Goal: Download file/media

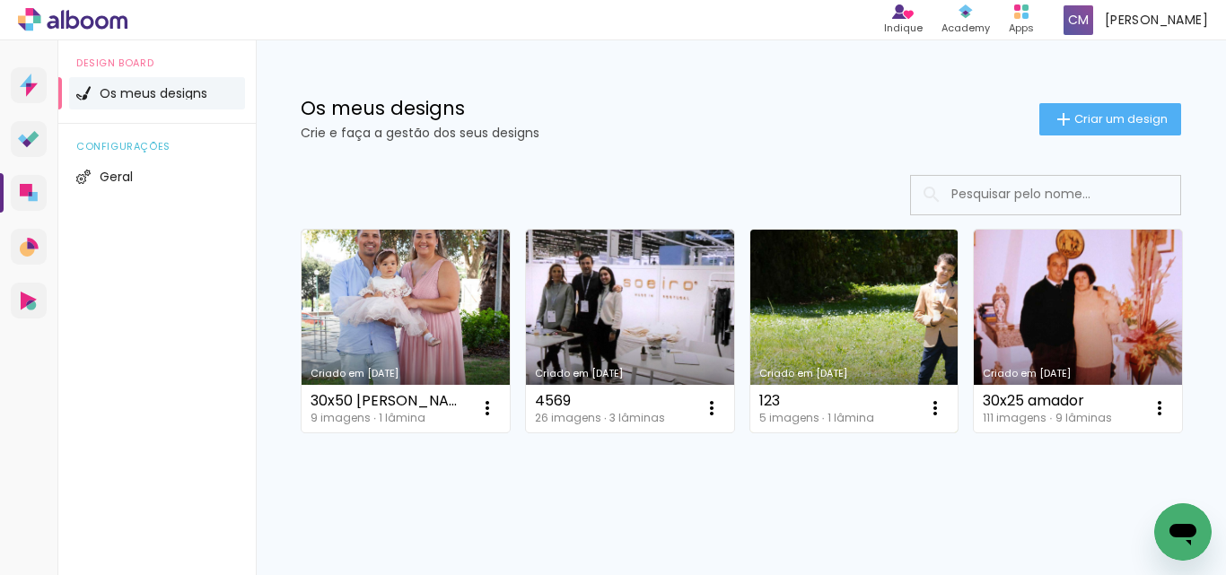
click at [848, 324] on link "Criado em [DATE]" at bounding box center [854, 331] width 208 height 203
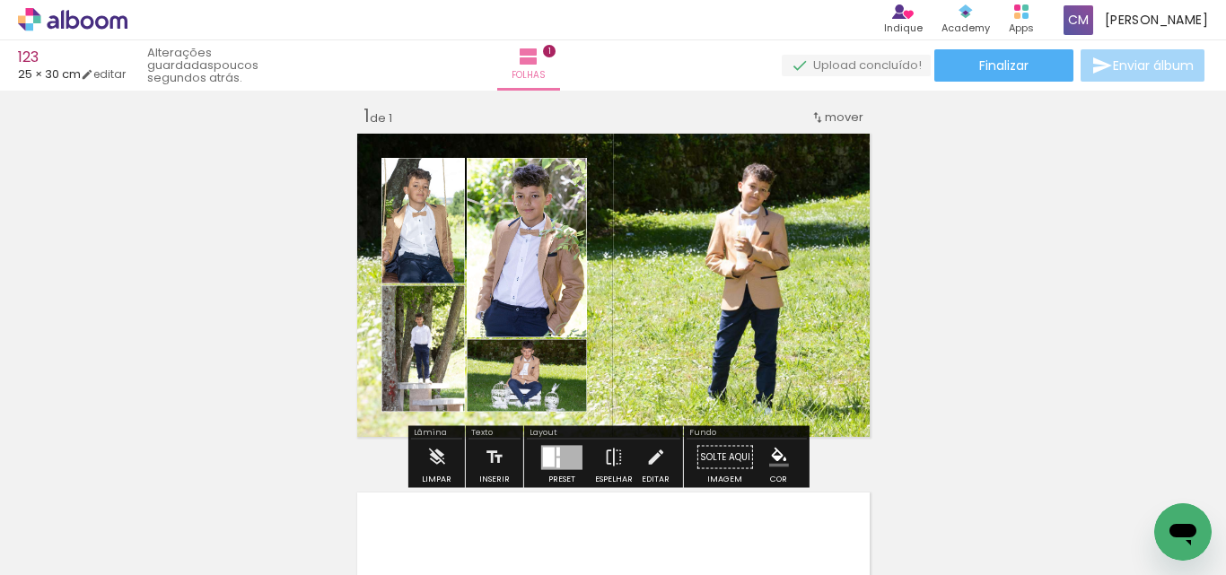
scroll to position [180, 0]
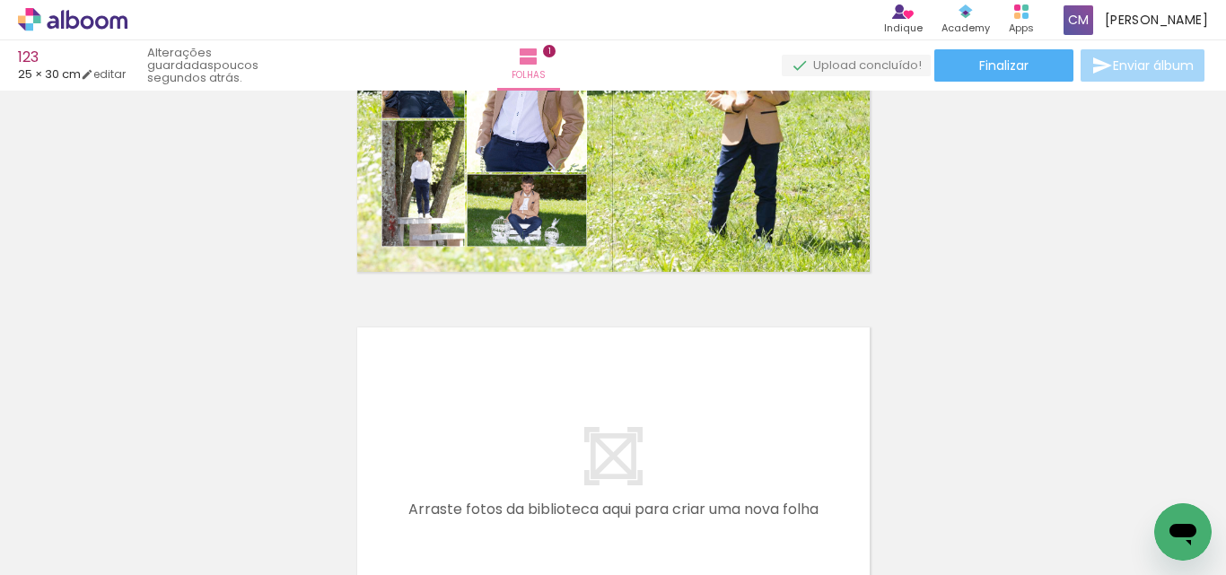
click at [62, 550] on span "Adicionar Fotos" at bounding box center [64, 551] width 54 height 20
click at [0, 0] on input "file" at bounding box center [0, 0] width 0 height 0
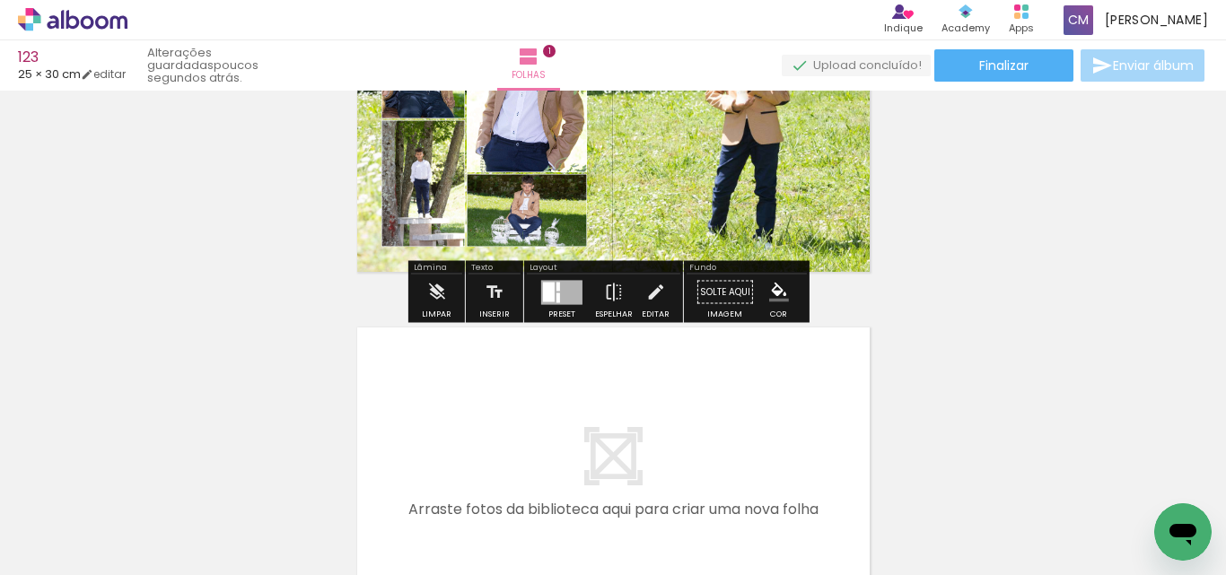
click at [147, 518] on iron-horizontal-list at bounding box center [129, 519] width 36 height 112
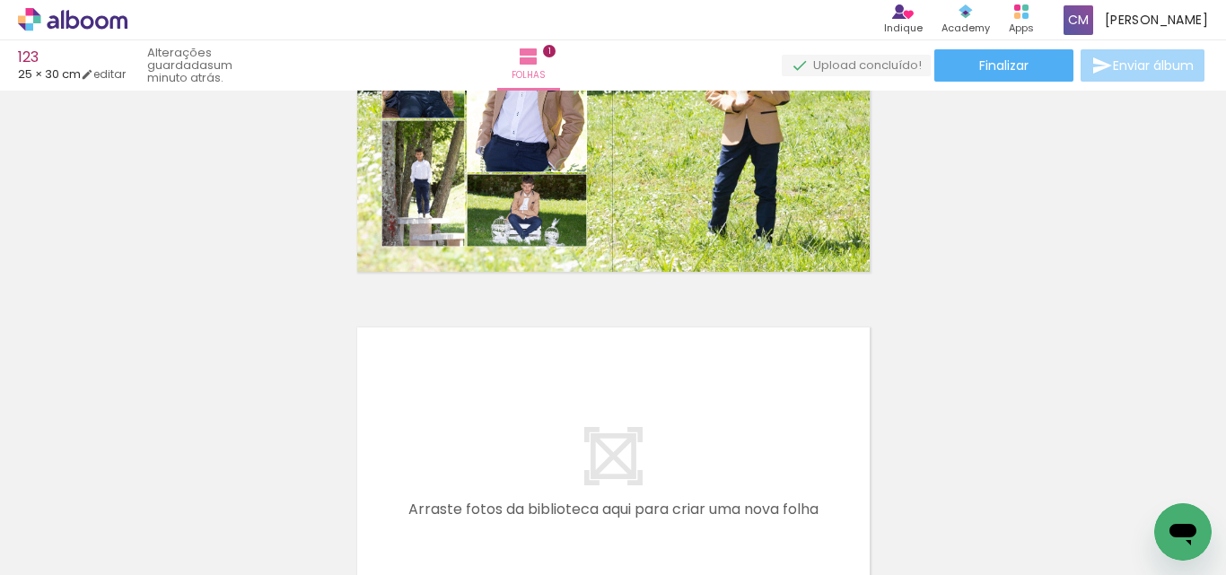
scroll to position [0, 0]
click at [645, 478] on iron-icon at bounding box center [643, 478] width 19 height 19
click at [85, 558] on span "Adicionar Fotos" at bounding box center [64, 551] width 54 height 20
click at [0, 0] on input "file" at bounding box center [0, 0] width 0 height 0
click at [39, 561] on span "Adicionar Fotos" at bounding box center [64, 551] width 54 height 20
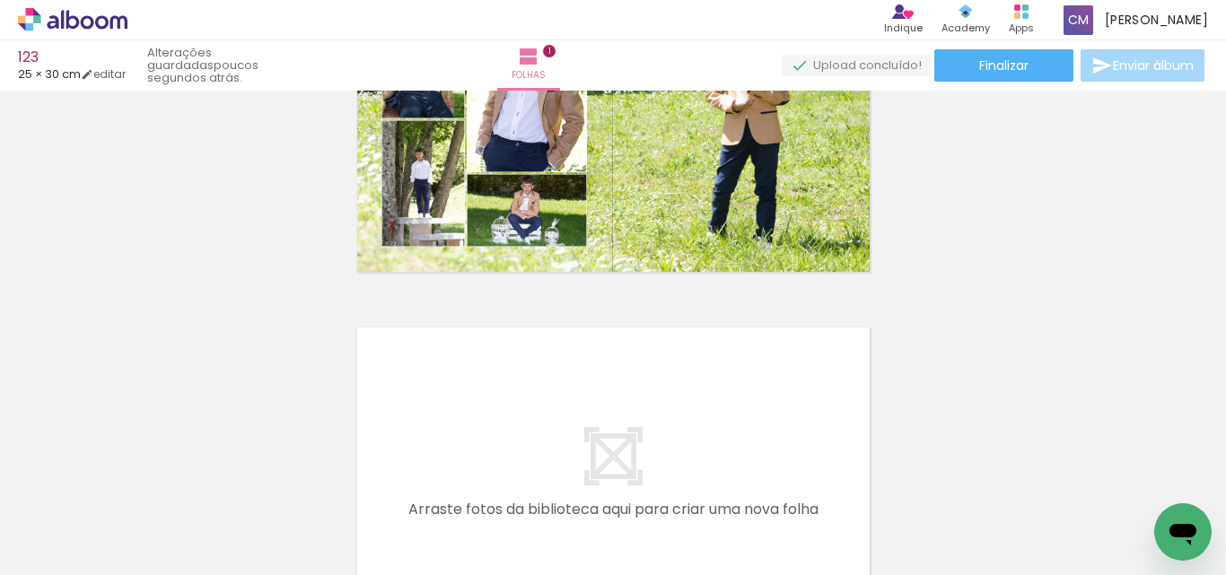
click at [0, 0] on input "file" at bounding box center [0, 0] width 0 height 0
click at [31, 557] on iron-icon at bounding box center [26, 551] width 22 height 22
click at [0, 0] on input "file" at bounding box center [0, 0] width 0 height 0
click at [90, 560] on span "Adicionar Fotos" at bounding box center [64, 551] width 54 height 20
click at [0, 0] on input "file" at bounding box center [0, 0] width 0 height 0
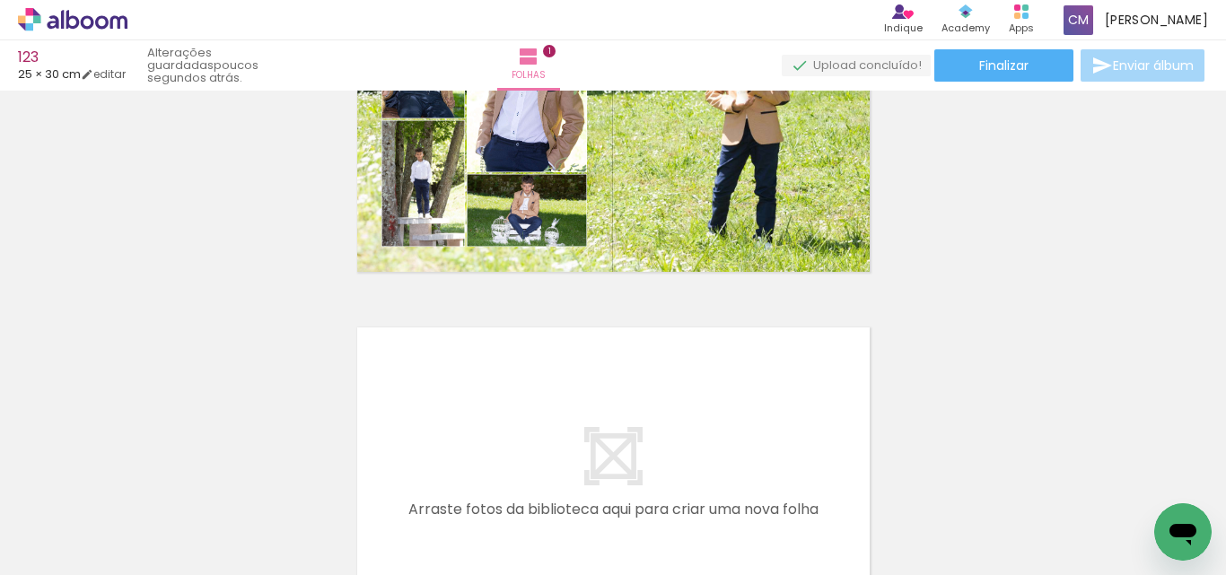
click at [789, 538] on div at bounding box center [782, 514] width 59 height 89
click at [64, 545] on span "Adicionar Fotos" at bounding box center [64, 551] width 54 height 20
click at [0, 0] on input "file" at bounding box center [0, 0] width 0 height 0
click at [42, 555] on span "Adicionar Fotos" at bounding box center [64, 551] width 54 height 20
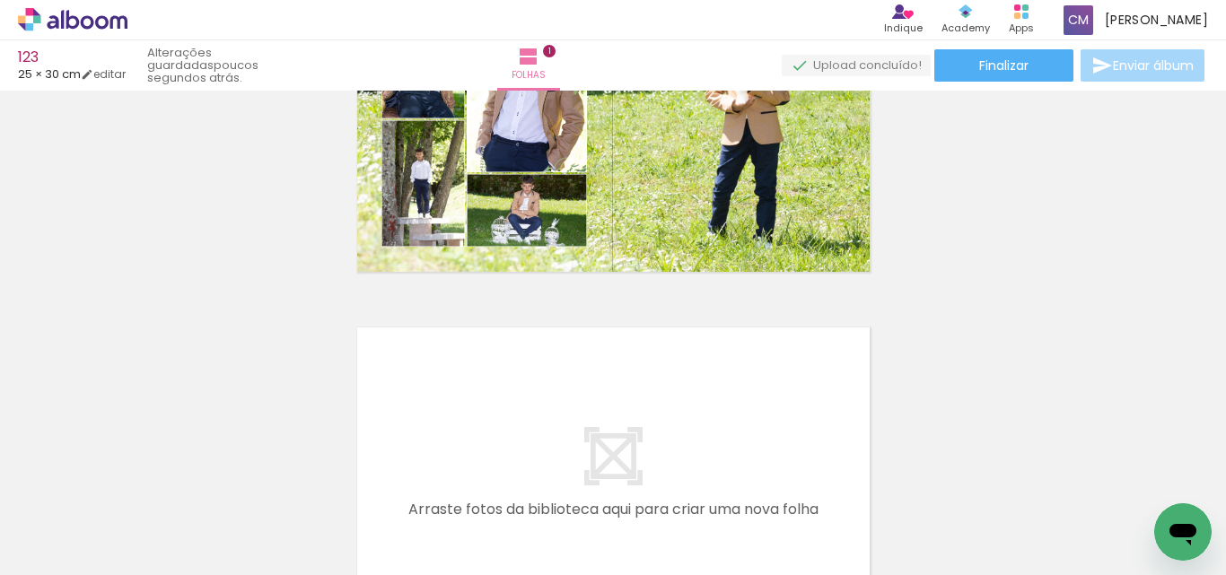
click at [0, 0] on input "file" at bounding box center [0, 0] width 0 height 0
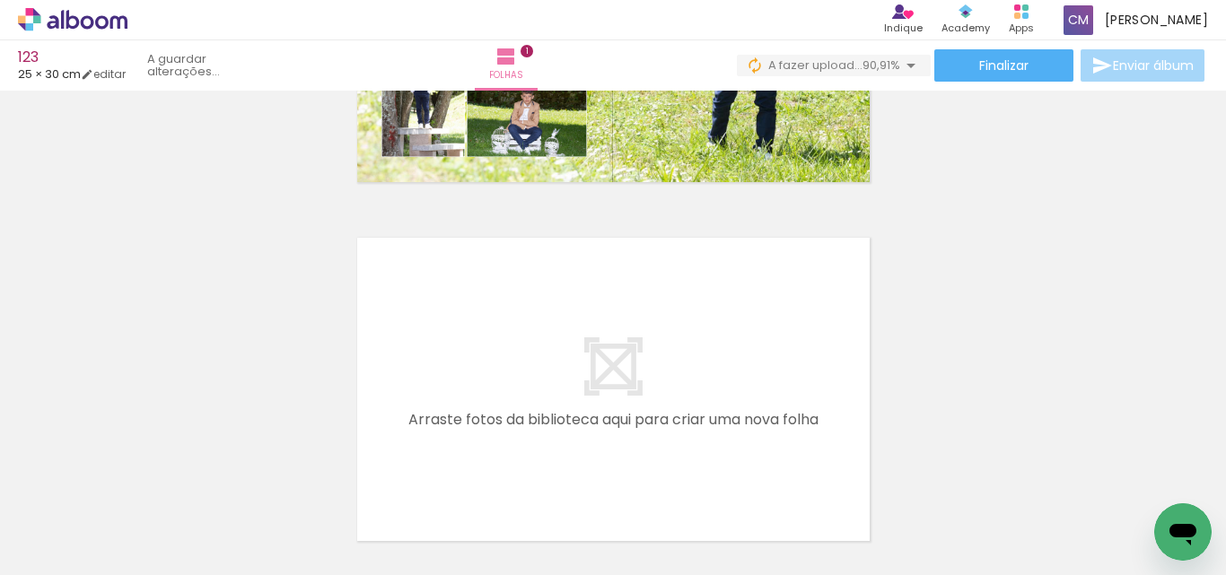
scroll to position [359, 0]
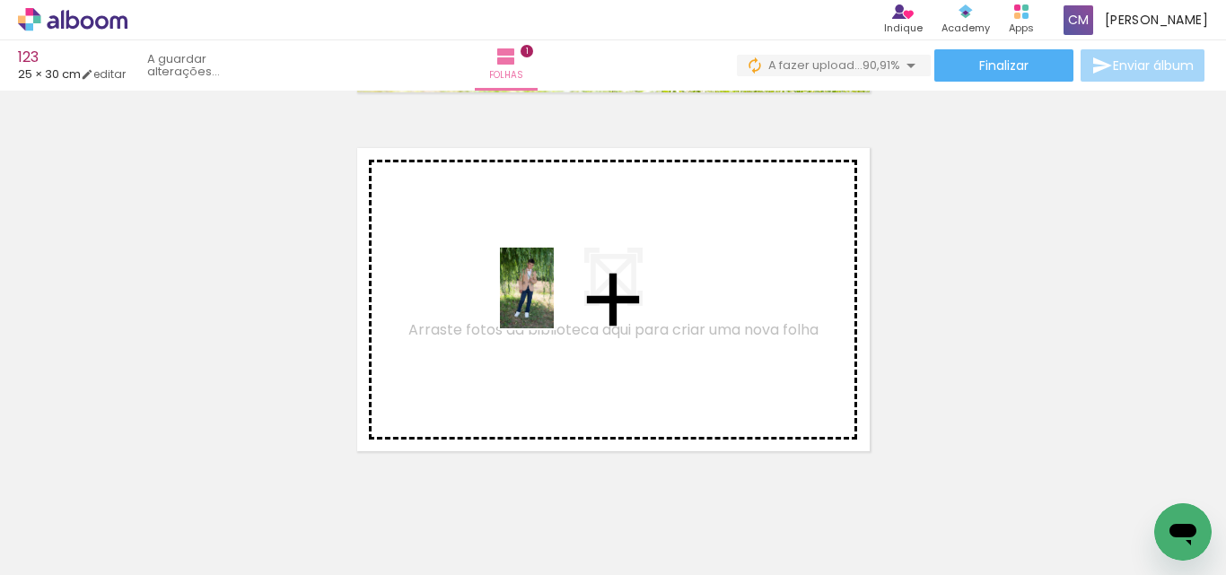
drag, startPoint x: 1093, startPoint y: 524, endPoint x: 618, endPoint y: 460, distance: 480.0
click at [494, 301] on quentale-workspace at bounding box center [613, 287] width 1226 height 575
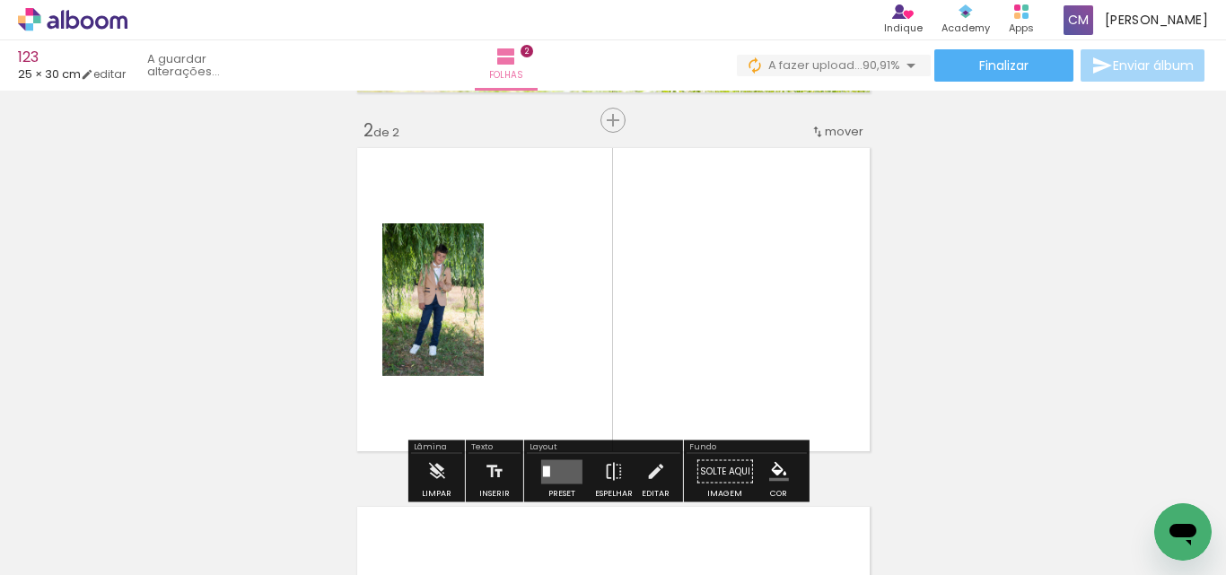
scroll to position [382, 0]
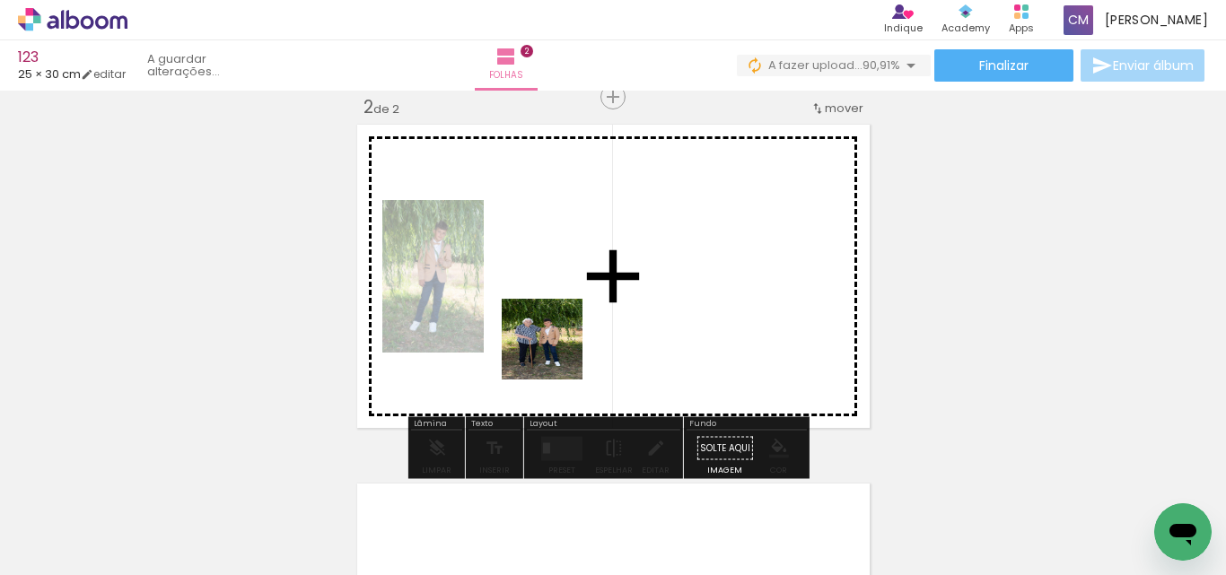
drag, startPoint x: 704, startPoint y: 536, endPoint x: 630, endPoint y: 400, distance: 154.2
click at [533, 292] on quentale-workspace at bounding box center [613, 287] width 1226 height 575
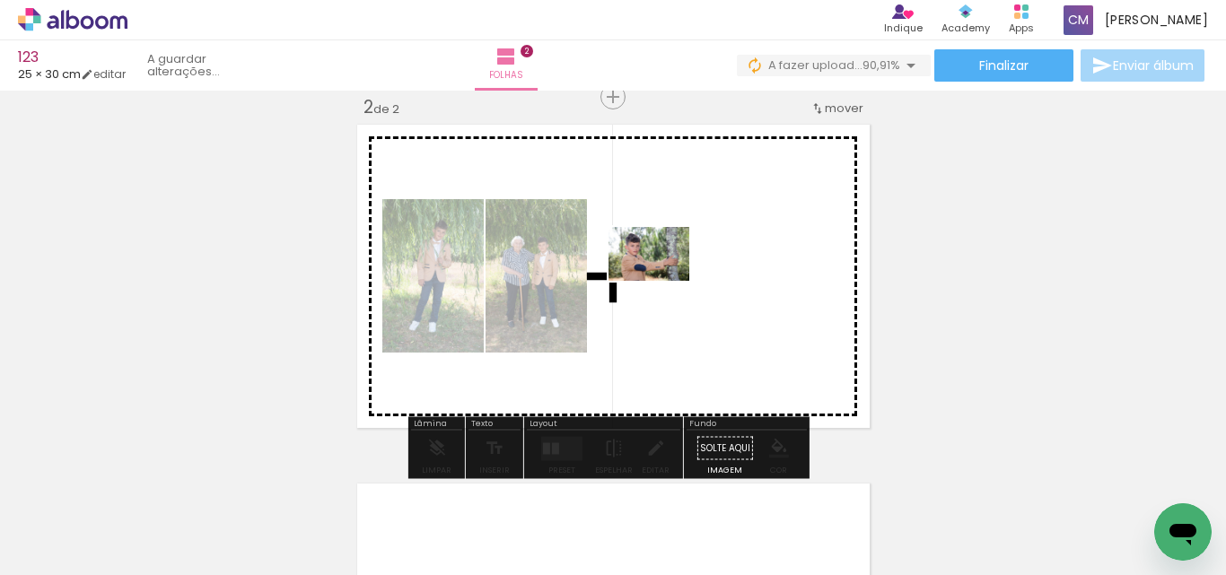
drag, startPoint x: 897, startPoint y: 533, endPoint x: 662, endPoint y: 279, distance: 346.2
click at [662, 279] on quentale-workspace at bounding box center [613, 287] width 1226 height 575
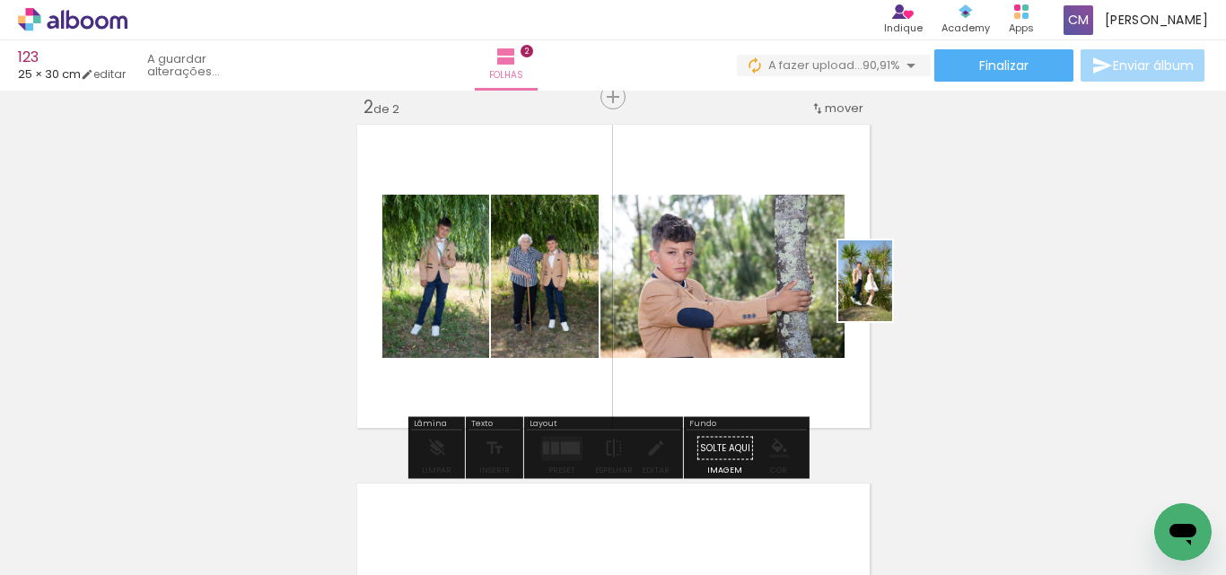
drag, startPoint x: 786, startPoint y: 530, endPoint x: 892, endPoint y: 294, distance: 258.7
click at [892, 294] on quentale-workspace at bounding box center [613, 287] width 1226 height 575
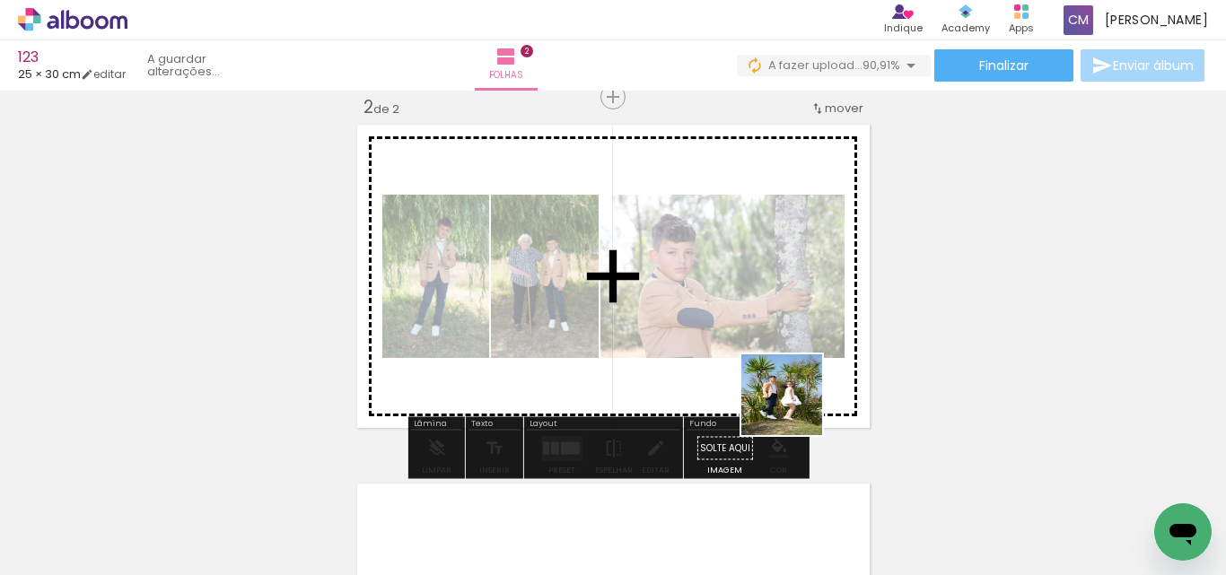
drag, startPoint x: 794, startPoint y: 512, endPoint x: 850, endPoint y: 419, distance: 107.9
click at [816, 306] on quentale-workspace at bounding box center [613, 287] width 1226 height 575
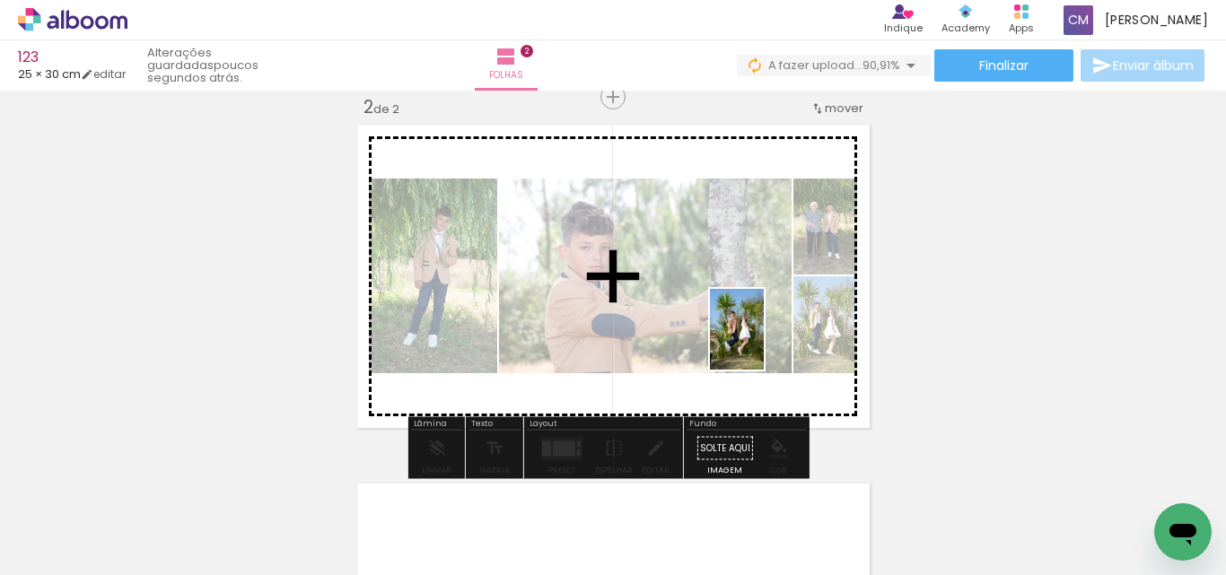
drag, startPoint x: 995, startPoint y: 530, endPoint x: 759, endPoint y: 372, distance: 284.0
click at [763, 341] on quentale-workspace at bounding box center [613, 287] width 1226 height 575
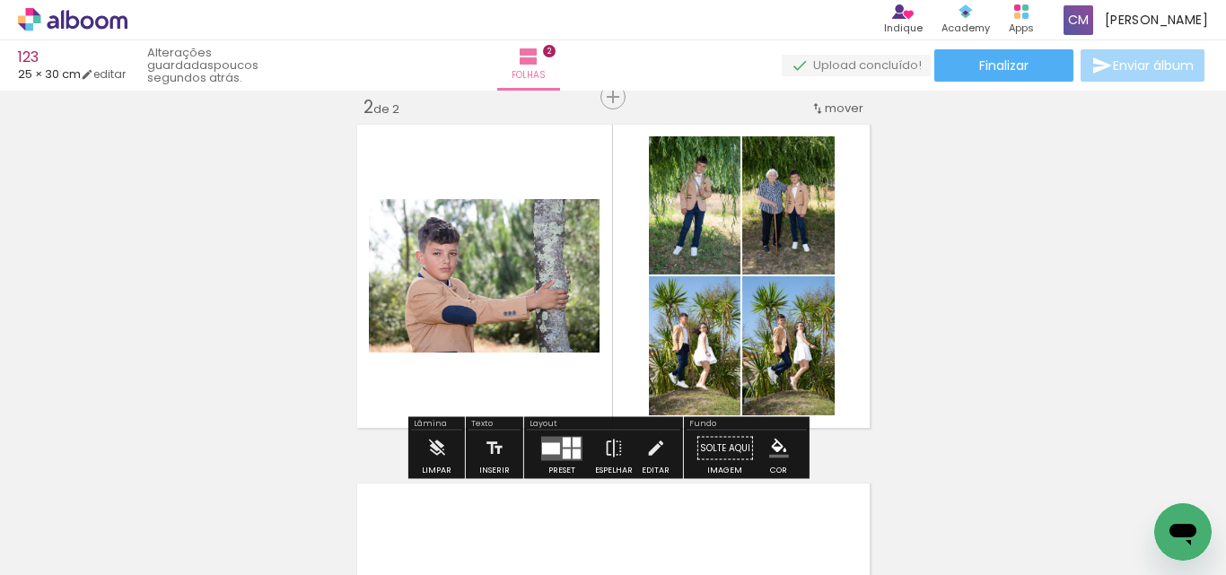
drag, startPoint x: 1198, startPoint y: 515, endPoint x: 1897, endPoint y: 852, distance: 776.0
click at [1154, 504] on html at bounding box center [1182, 532] width 57 height 57
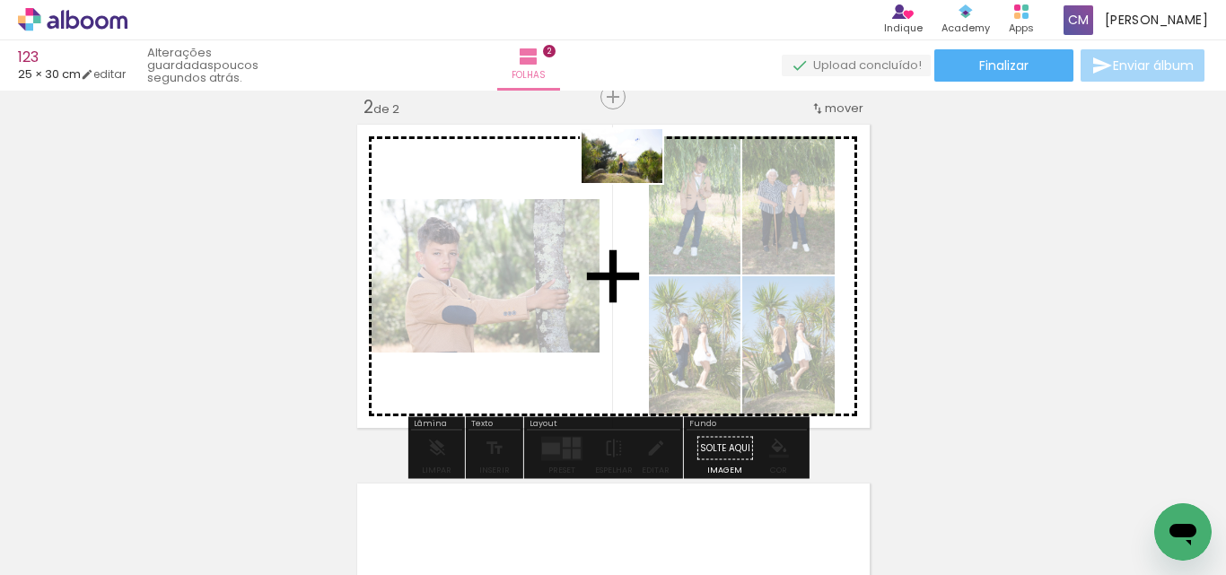
drag, startPoint x: 1223, startPoint y: 496, endPoint x: 635, endPoint y: 183, distance: 666.2
click at [635, 183] on quentale-workspace at bounding box center [613, 287] width 1226 height 575
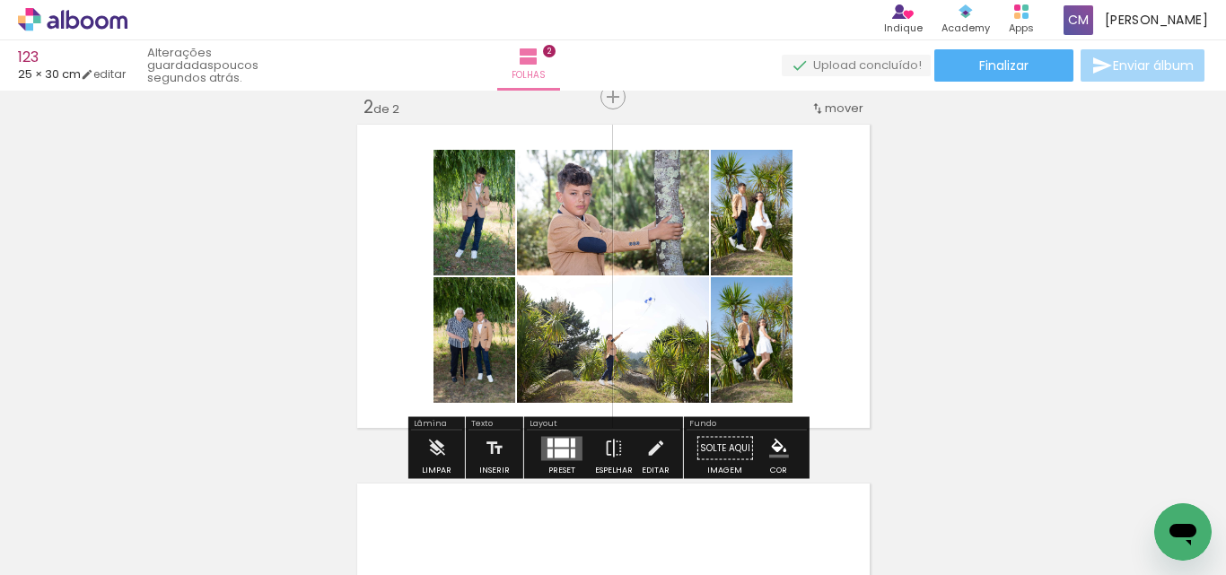
click at [560, 446] on div at bounding box center [562, 442] width 14 height 9
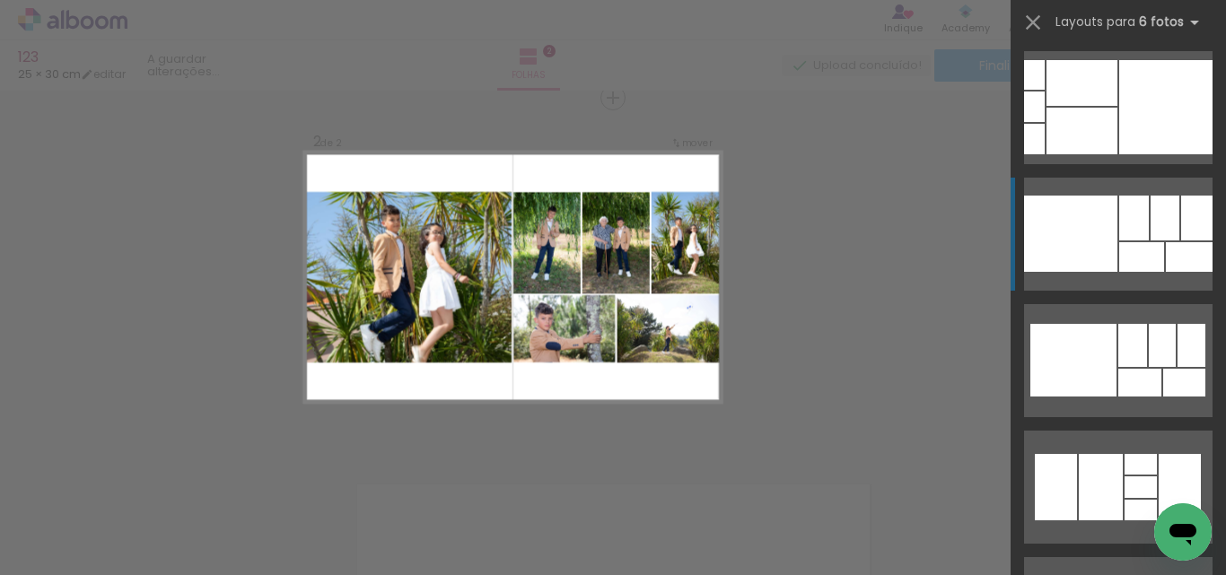
scroll to position [7181, 0]
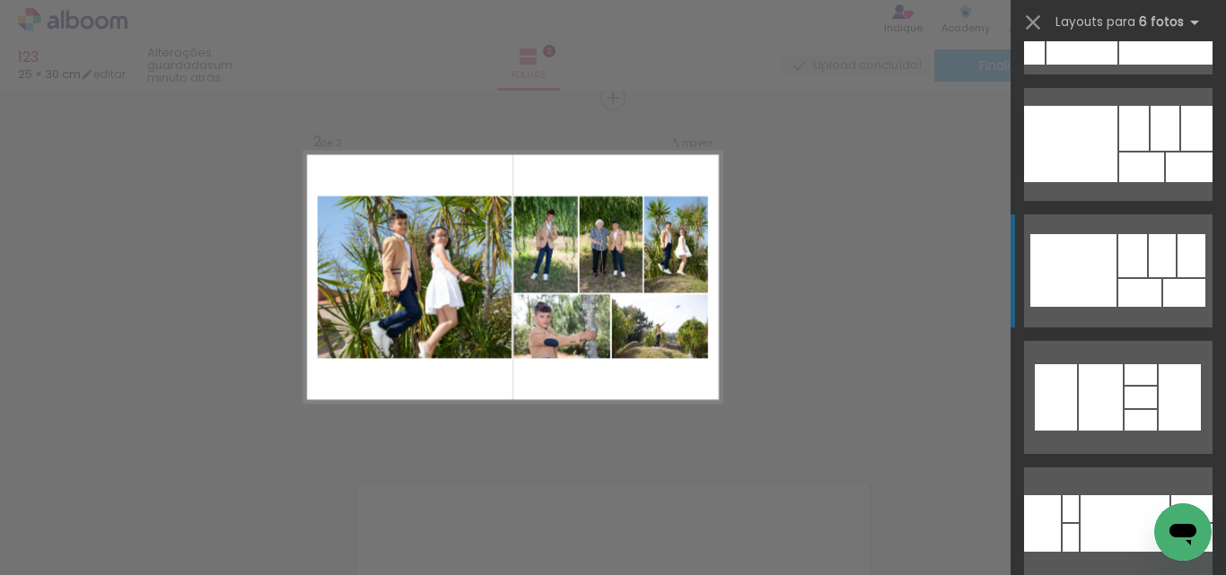
click at [1030, 215] on quentale-layouter at bounding box center [1118, 271] width 188 height 113
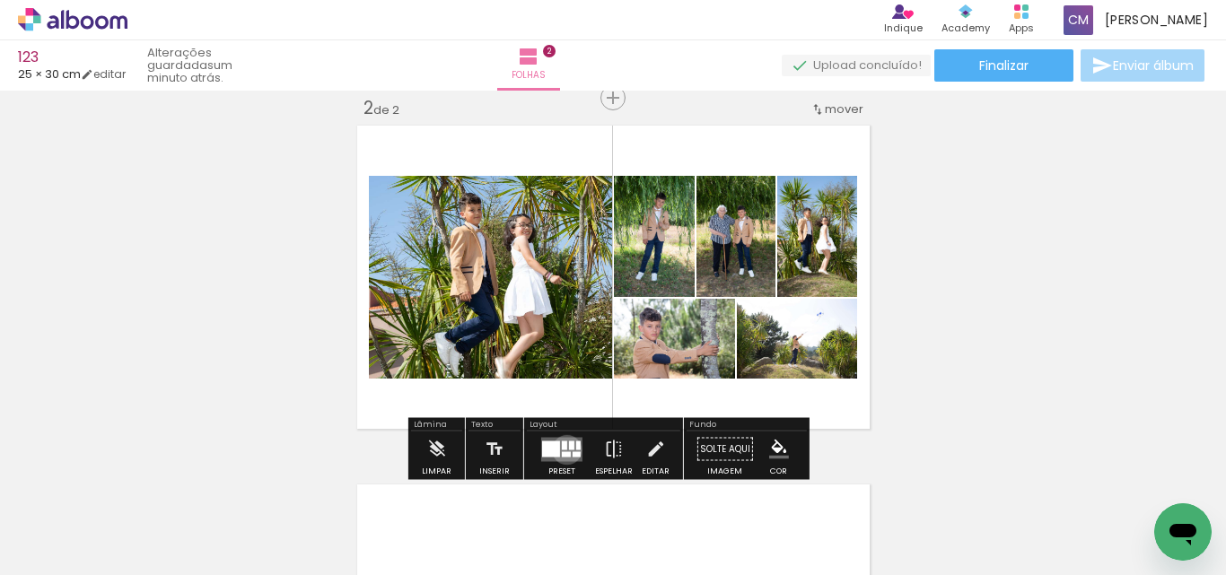
click at [563, 450] on quentale-layouter at bounding box center [561, 449] width 41 height 24
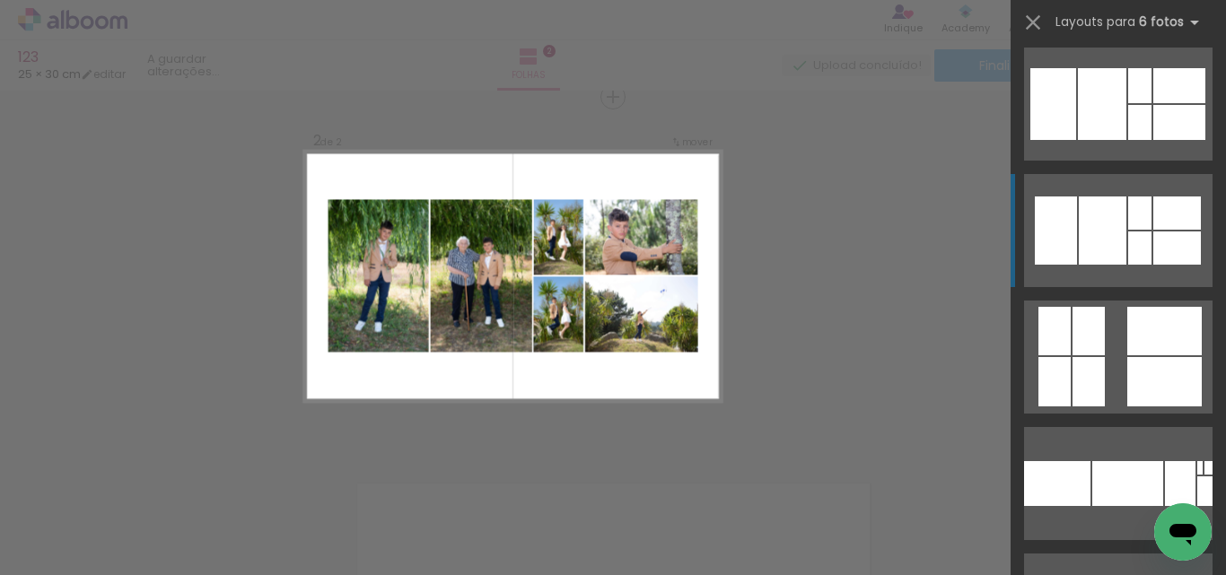
scroll to position [4917, 0]
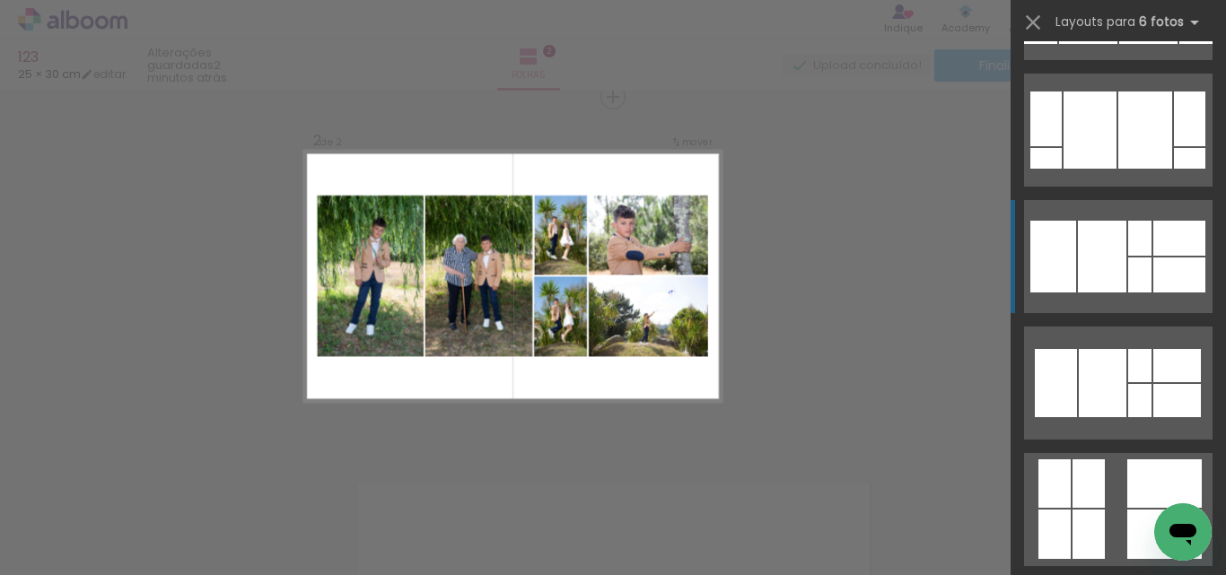
click at [1079, 238] on div at bounding box center [1102, 257] width 48 height 72
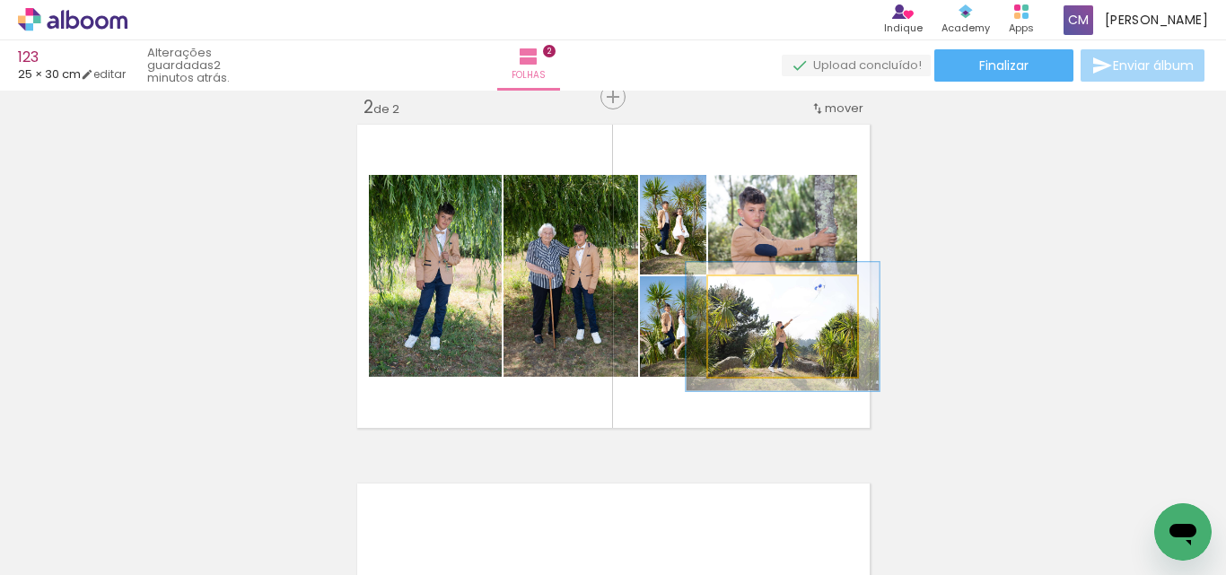
drag, startPoint x: 740, startPoint y: 295, endPoint x: 758, endPoint y: 292, distance: 18.3
type paper-slider "128"
click at [759, 292] on div at bounding box center [767, 295] width 16 height 16
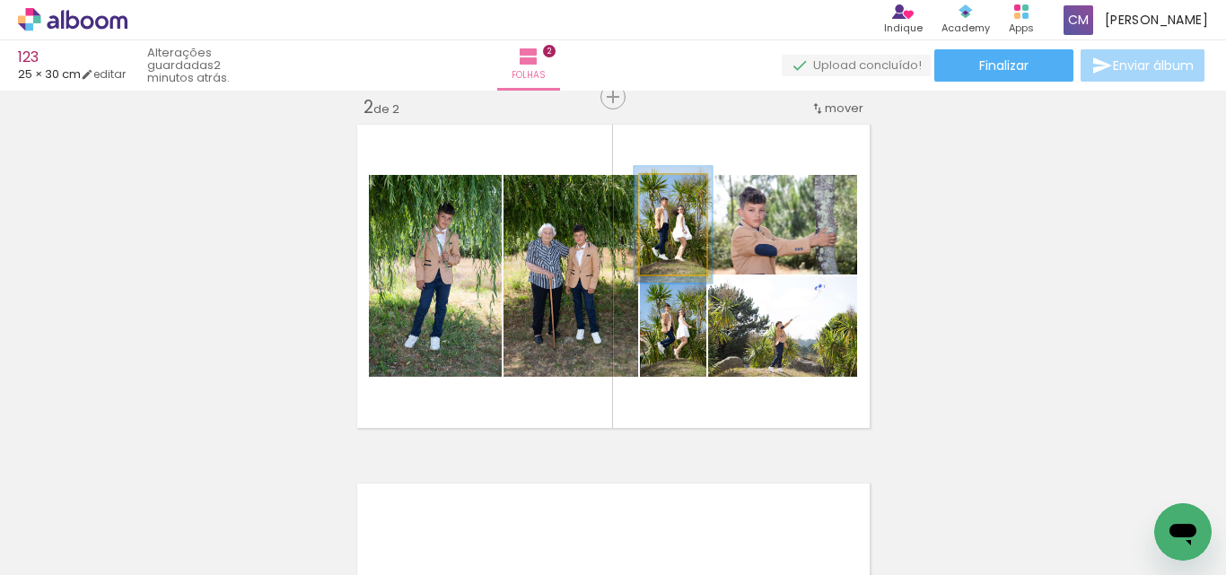
type paper-slider "117"
click at [662, 204] on div at bounding box center [672, 194] width 29 height 29
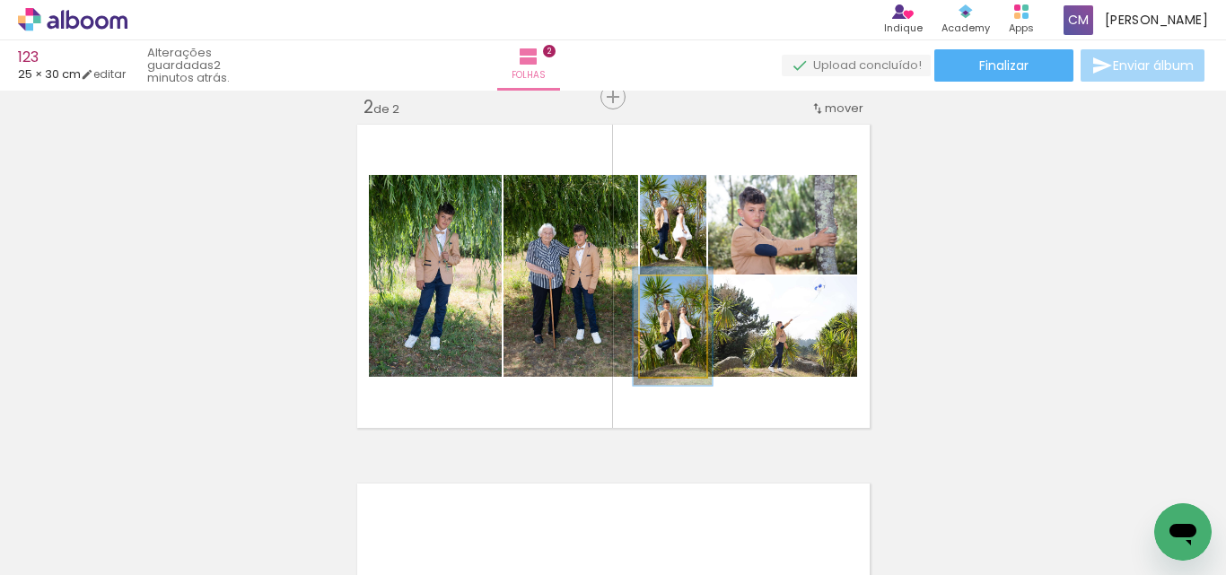
type paper-slider "117"
click at [660, 290] on div at bounding box center [672, 295] width 29 height 29
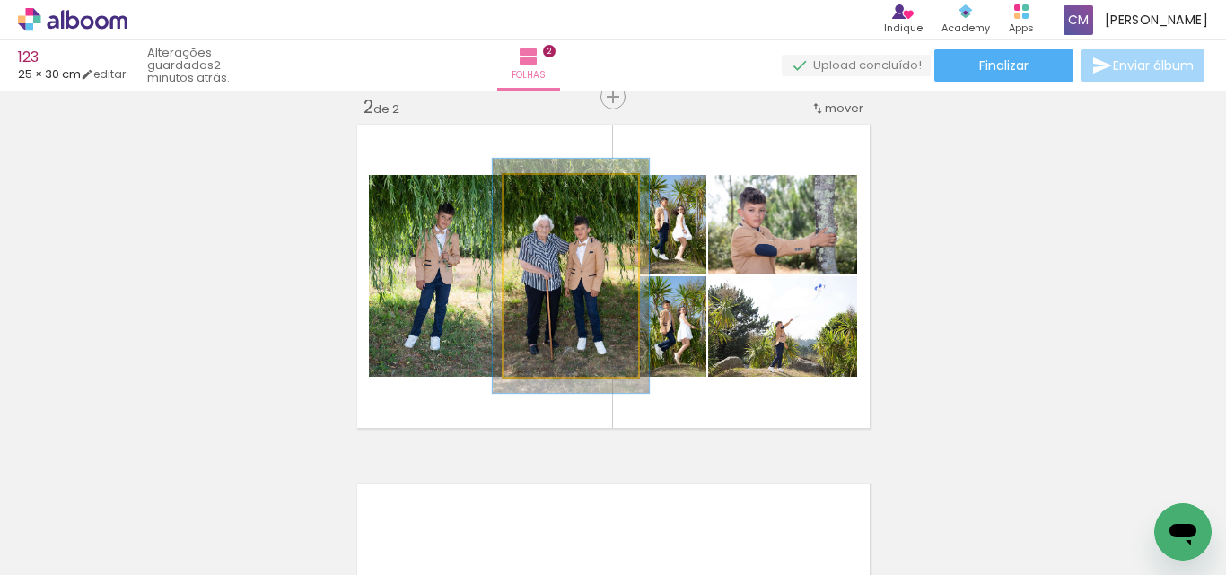
drag, startPoint x: 536, startPoint y: 195, endPoint x: 546, endPoint y: 195, distance: 9.9
click at [548, 195] on div at bounding box center [556, 194] width 16 height 16
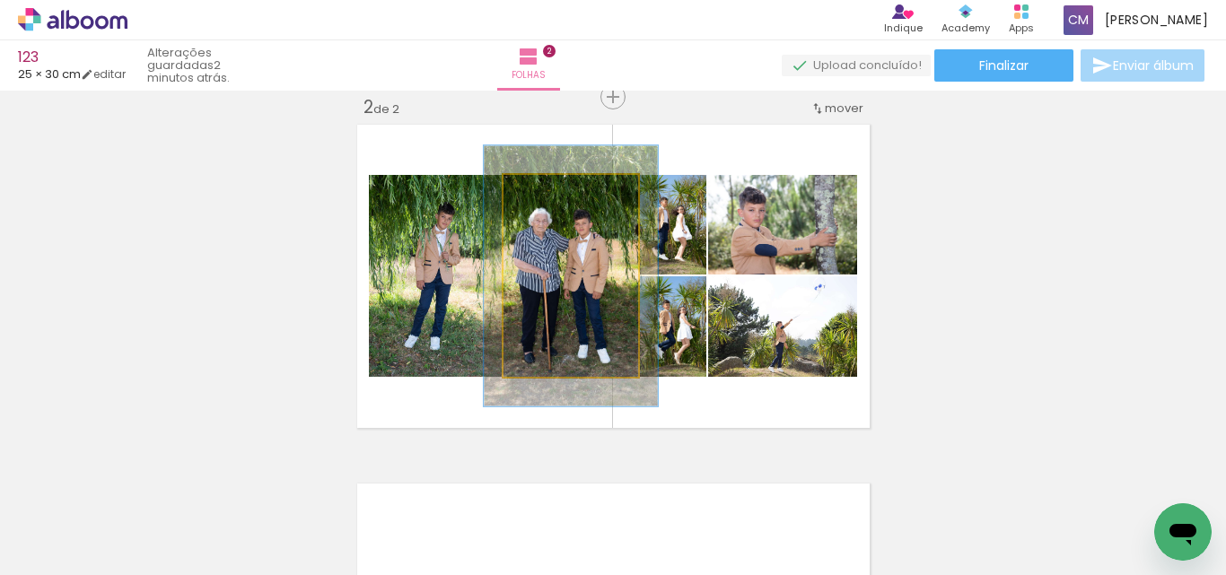
type paper-slider "129"
click at [559, 194] on div at bounding box center [565, 194] width 16 height 16
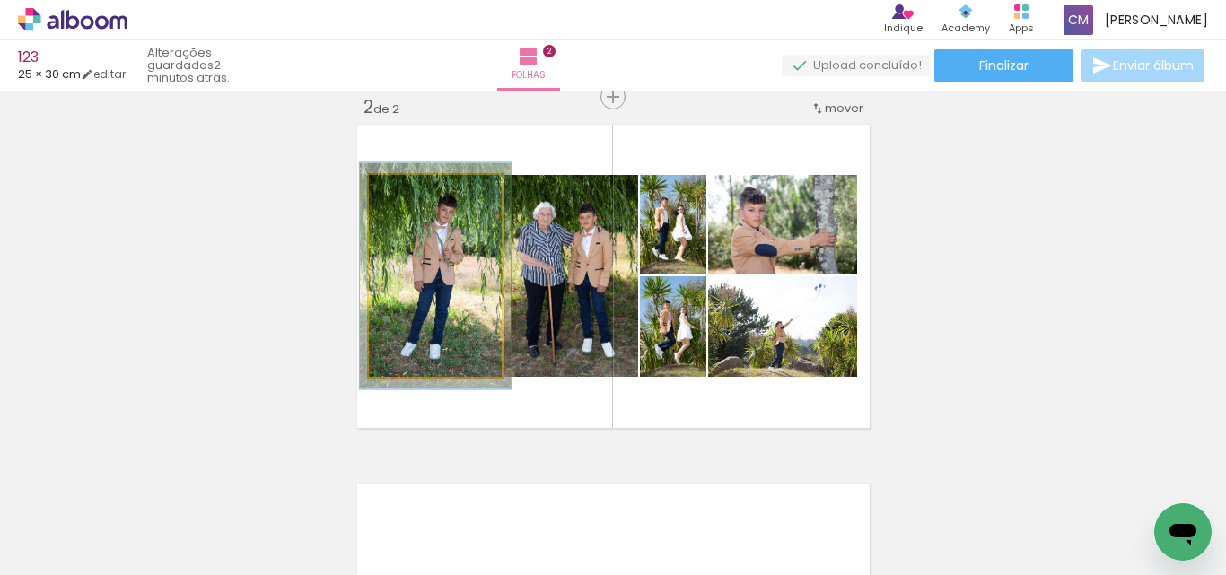
click at [410, 193] on div at bounding box center [418, 194] width 16 height 16
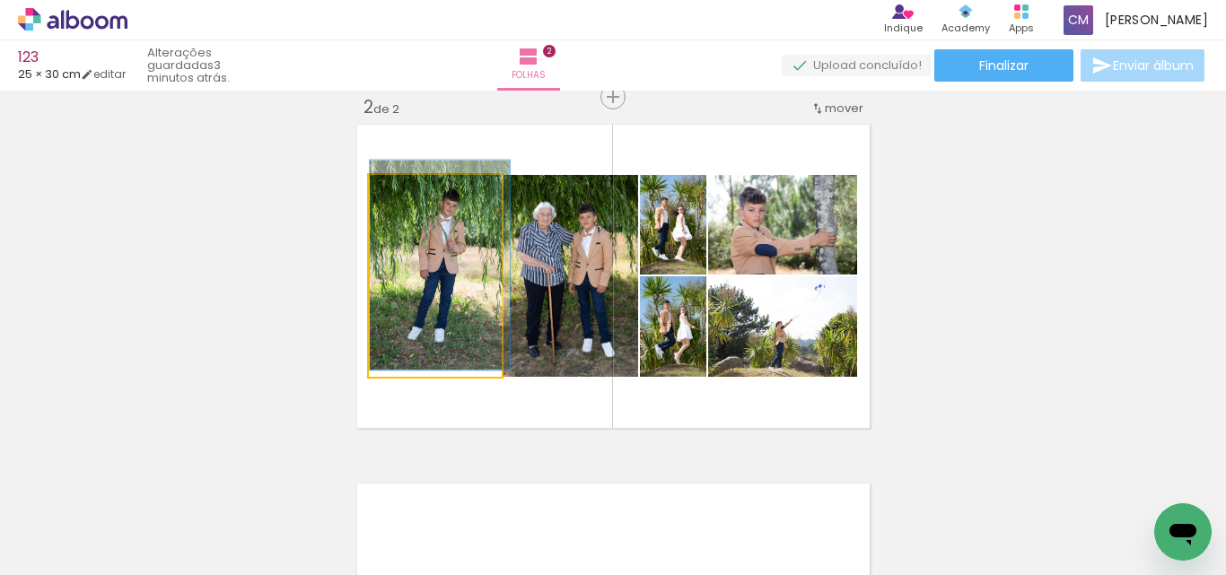
type paper-slider "104"
click at [409, 195] on div at bounding box center [413, 194] width 16 height 16
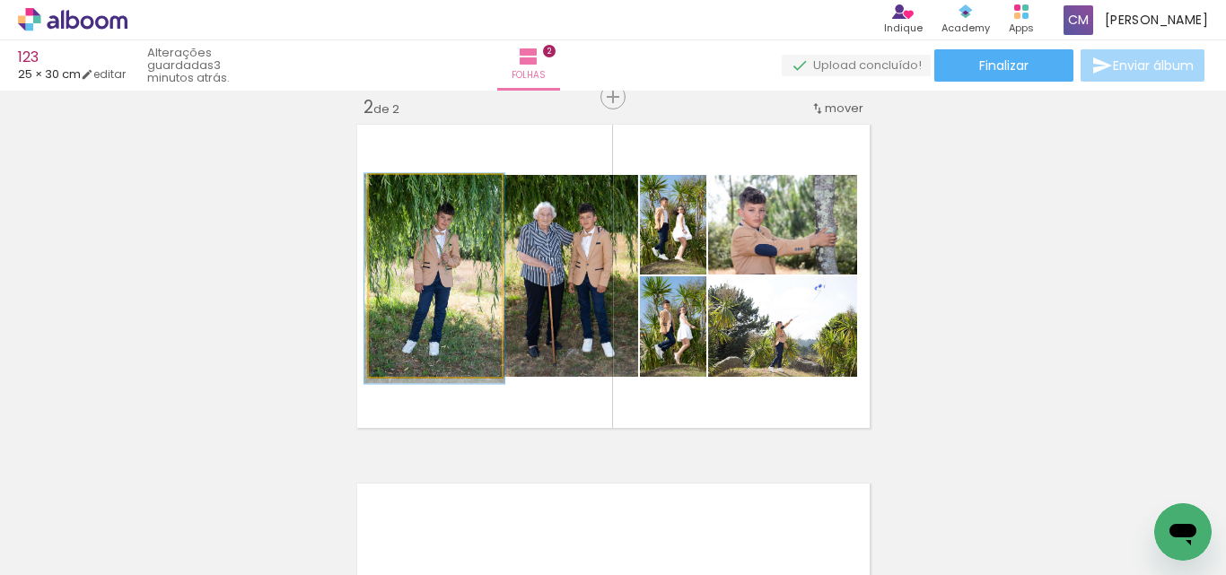
drag, startPoint x: 448, startPoint y: 300, endPoint x: 443, endPoint y: 313, distance: 14.5
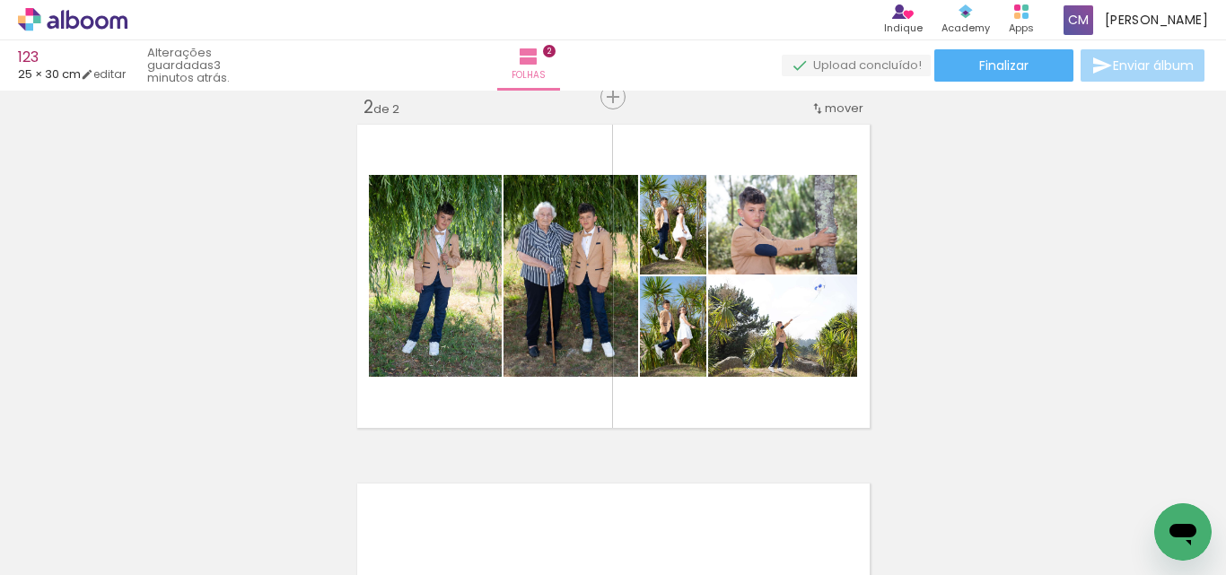
scroll to position [0, 0]
click at [0, 0] on slot "Adicionar Fotos" at bounding box center [0, 0] width 0 height 0
click at [0, 0] on input "file" at bounding box center [0, 0] width 0 height 0
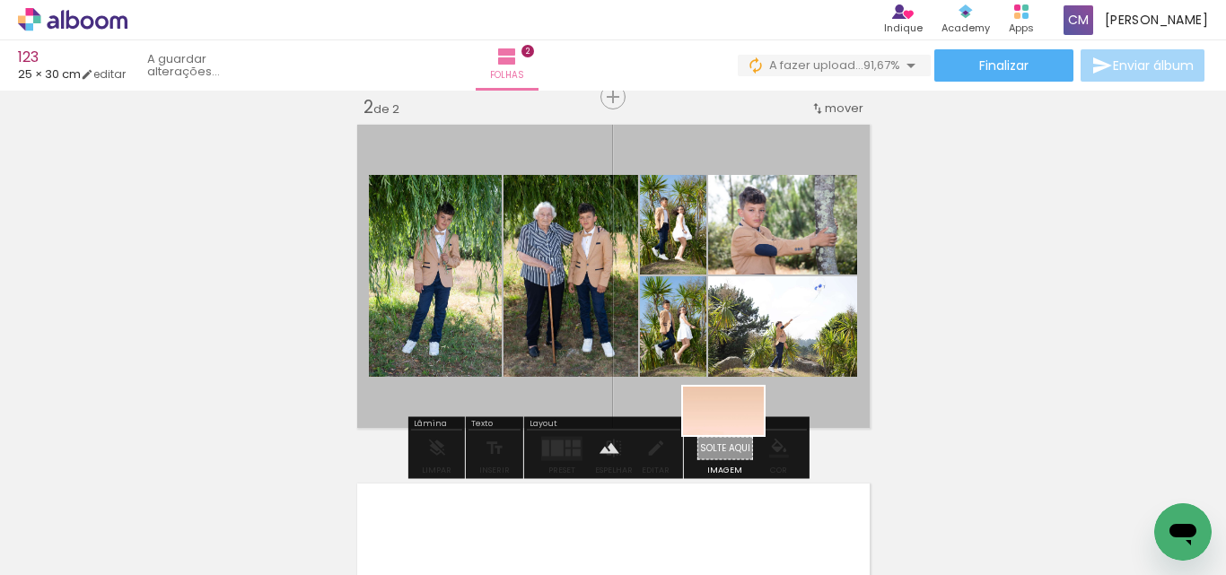
drag, startPoint x: 1163, startPoint y: 506, endPoint x: 736, endPoint y: 442, distance: 432.1
click at [736, 442] on quentale-workspace at bounding box center [613, 287] width 1226 height 575
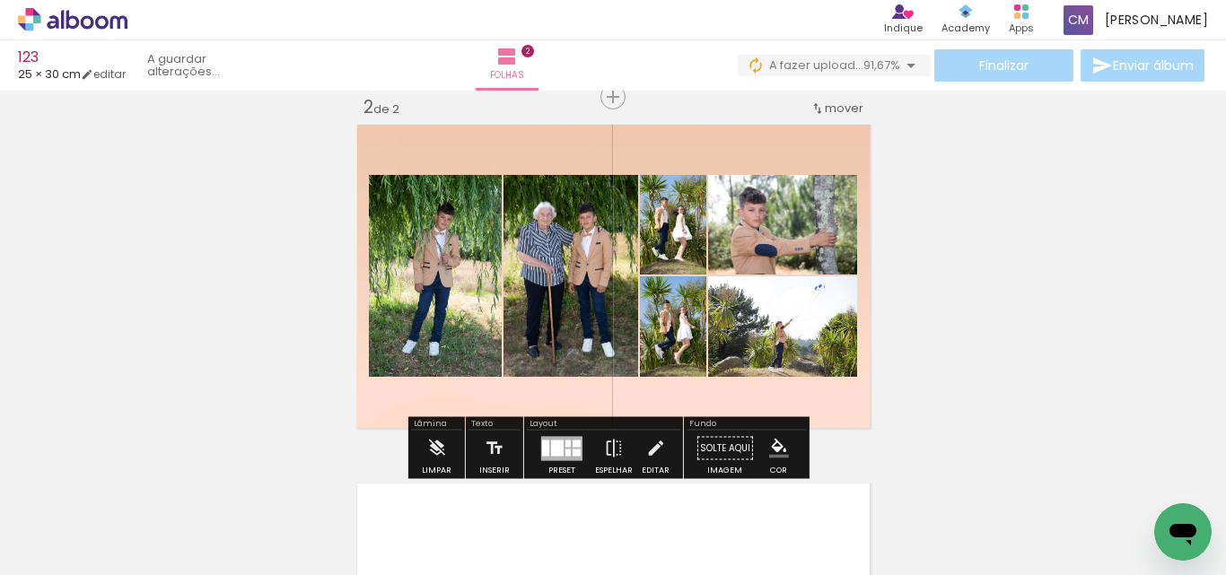
click at [753, 258] on paper-item at bounding box center [765, 264] width 32 height 13
click at [757, 336] on iron-icon "color picker" at bounding box center [767, 336] width 22 height 17
click at [769, 180] on paper-item "#ffffff" at bounding box center [769, 181] width 18 height 18
click at [757, 364] on paper-item at bounding box center [765, 365] width 32 height 13
click at [756, 440] on iron-icon "color picker" at bounding box center [767, 437] width 22 height 17
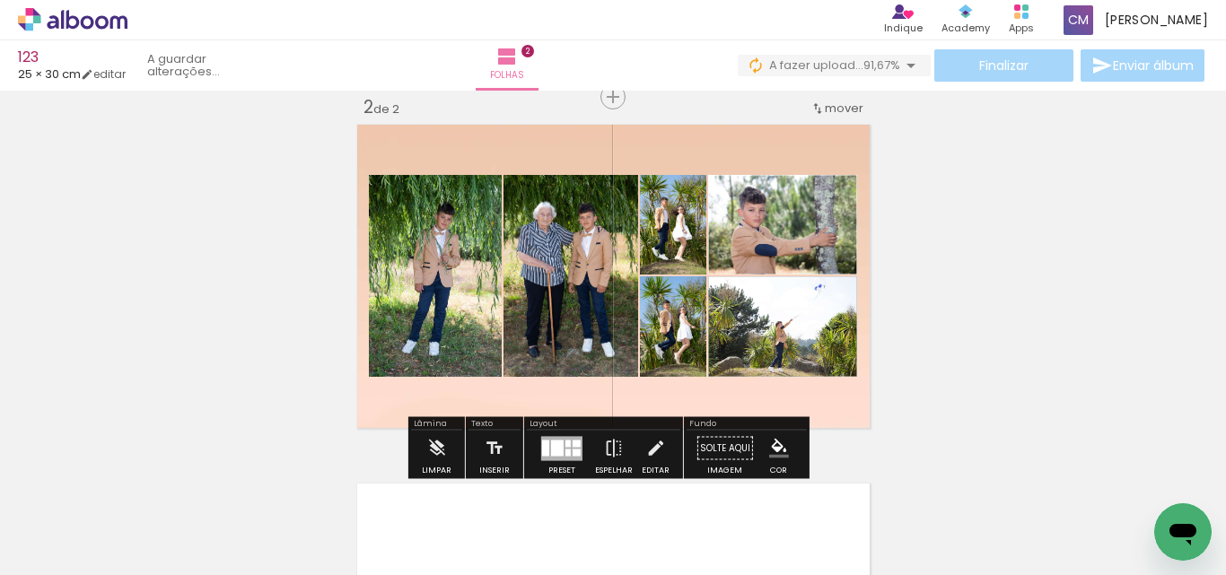
click at [767, 283] on paper-item "#ffffff" at bounding box center [769, 283] width 18 height 18
click at [652, 290] on paper-item at bounding box center [661, 291] width 32 height 13
click at [657, 363] on iron-icon "color picker" at bounding box center [664, 363] width 22 height 17
click at [658, 215] on paper-item "#ffffff" at bounding box center [665, 209] width 18 height 18
click at [657, 392] on paper-item at bounding box center [661, 393] width 32 height 13
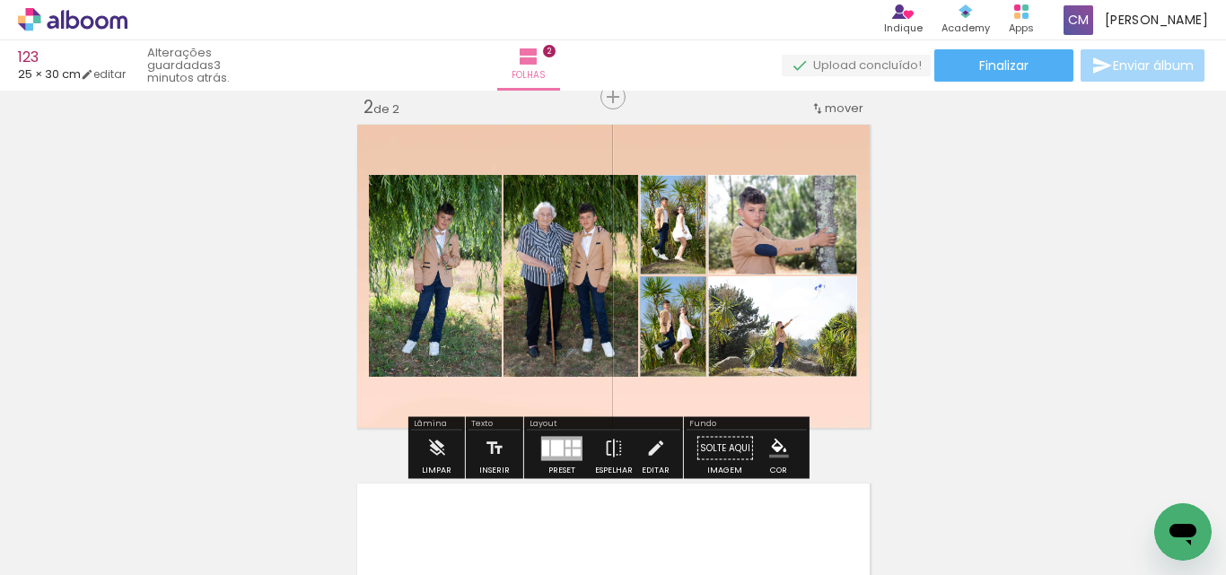
click at [655, 455] on paper-icon-button "color picker" at bounding box center [663, 465] width 36 height 31
click at [660, 310] on paper-item "#ffffff" at bounding box center [665, 311] width 18 height 18
click at [558, 260] on paper-item at bounding box center [560, 264] width 32 height 13
click at [553, 337] on iron-icon "color picker" at bounding box center [562, 336] width 22 height 17
click at [562, 178] on paper-item "#ffffff" at bounding box center [571, 181] width 18 height 18
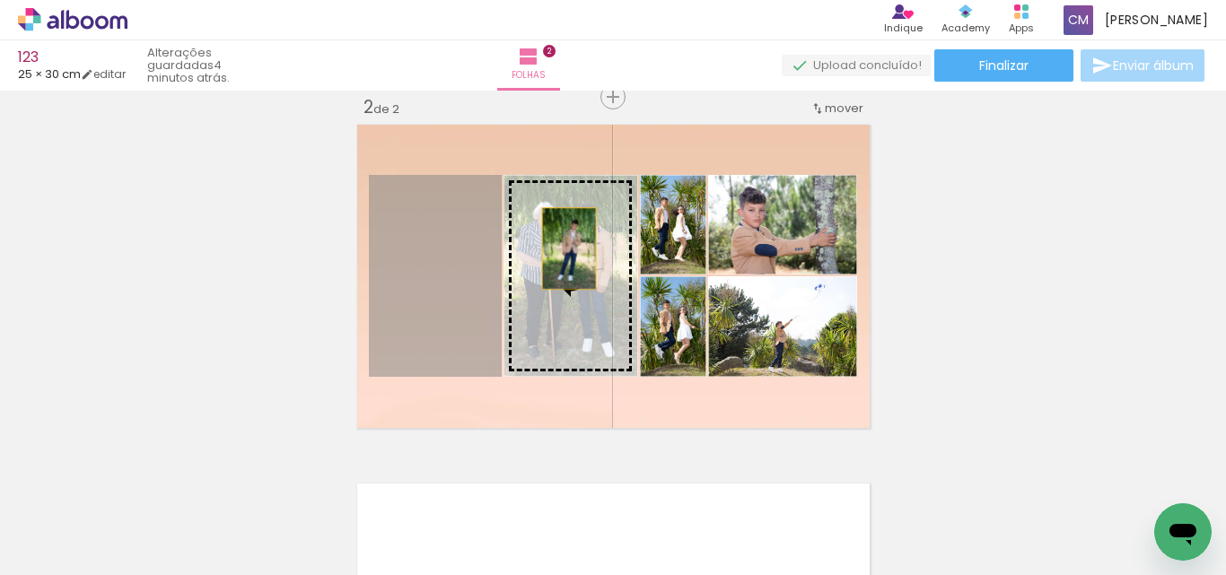
drag, startPoint x: 438, startPoint y: 250, endPoint x: 550, endPoint y: 249, distance: 112.2
click at [0, 0] on slot at bounding box center [0, 0] width 0 height 0
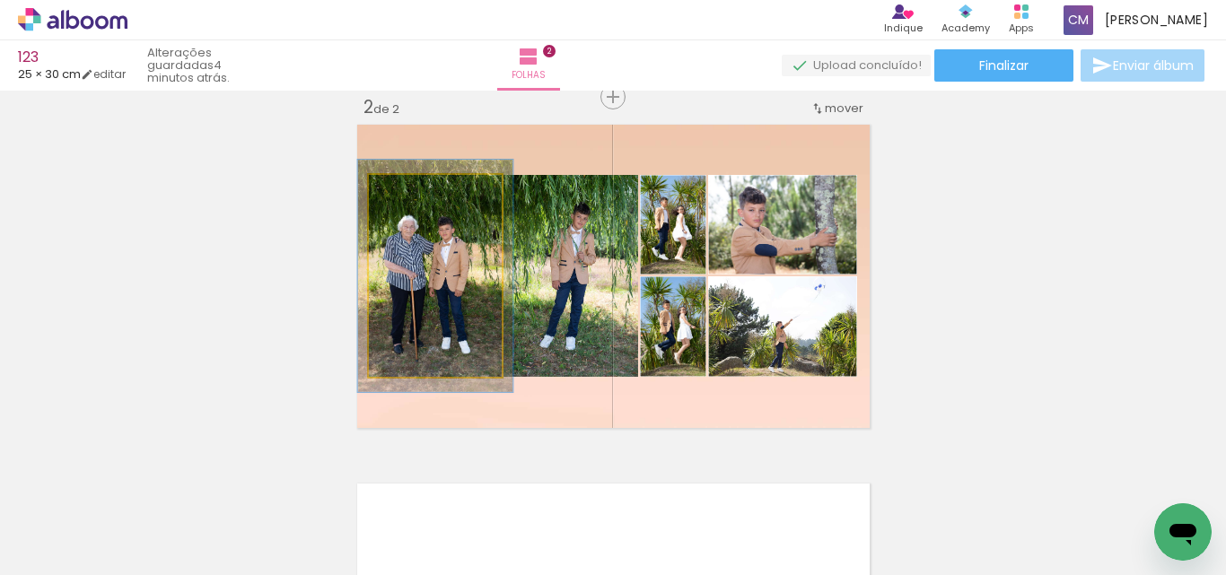
drag, startPoint x: 402, startPoint y: 190, endPoint x: 411, endPoint y: 188, distance: 9.2
click at [412, 188] on div at bounding box center [420, 194] width 16 height 16
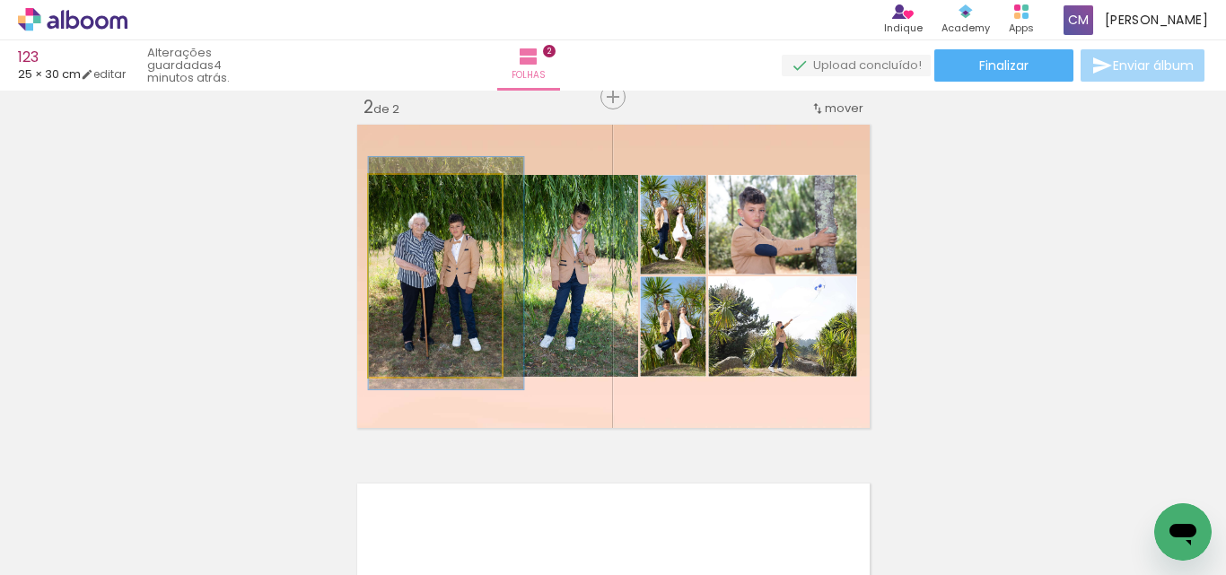
drag, startPoint x: 431, startPoint y: 306, endPoint x: 446, endPoint y: 303, distance: 15.5
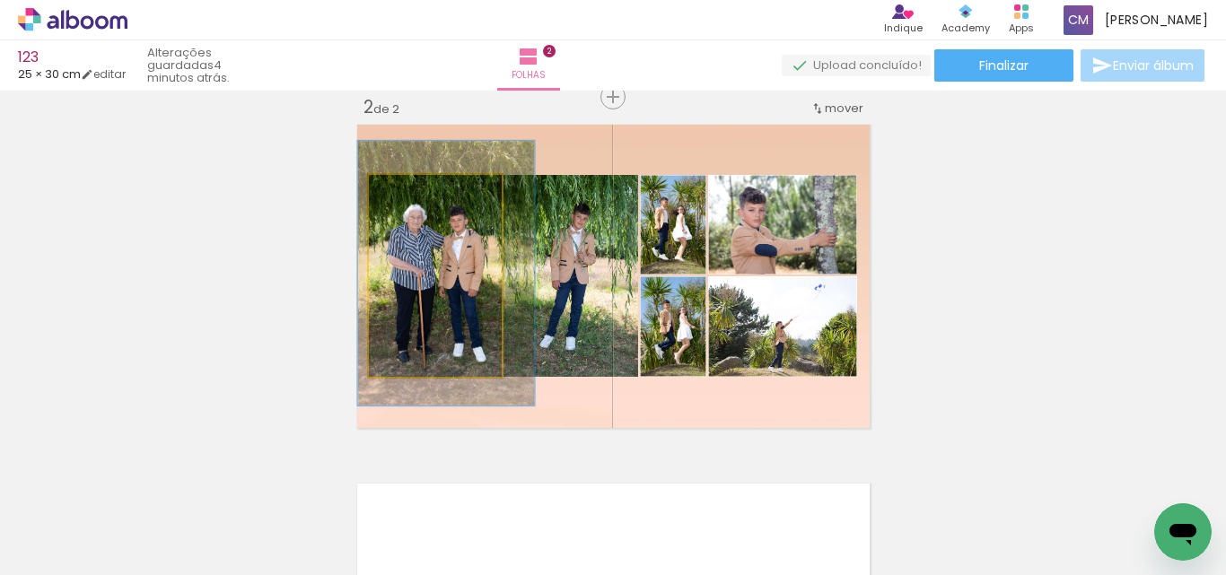
drag, startPoint x: 412, startPoint y: 192, endPoint x: 423, endPoint y: 193, distance: 10.8
type paper-slider "131"
click at [424, 193] on div at bounding box center [432, 194] width 16 height 16
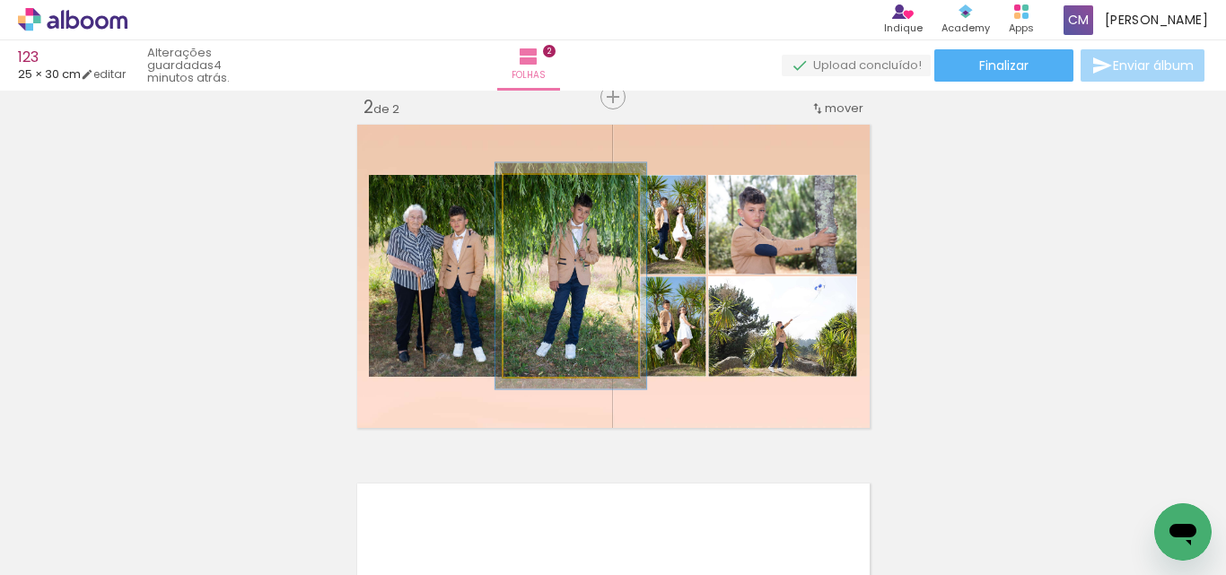
type paper-slider "112"
click at [549, 195] on div at bounding box center [553, 194] width 16 height 16
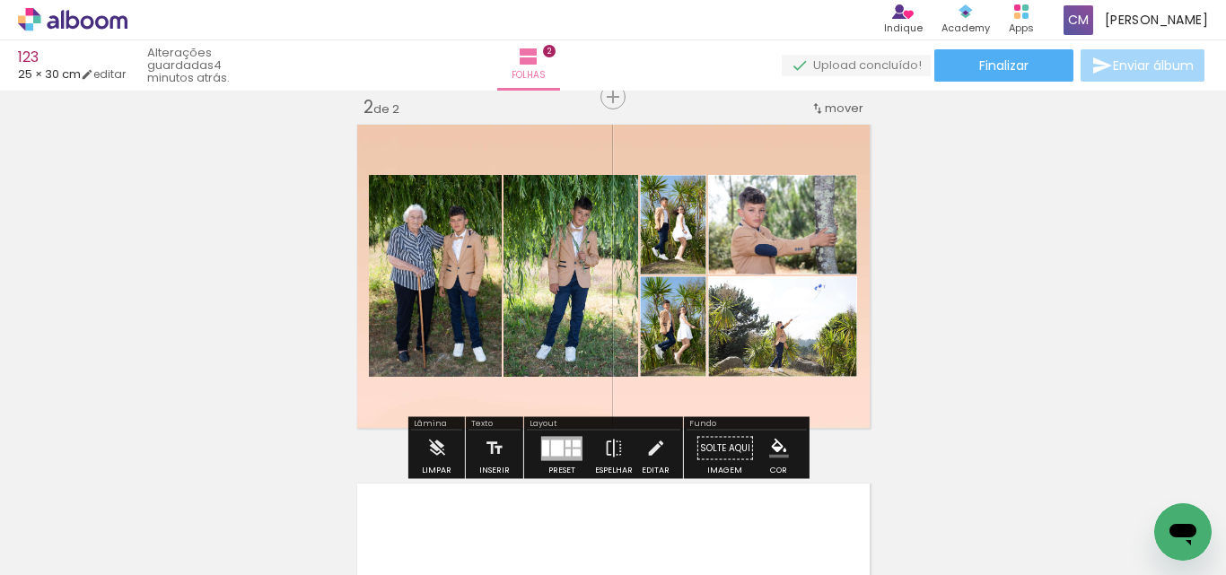
click at [554, 264] on paper-item at bounding box center [560, 264] width 32 height 13
click at [551, 343] on iron-icon "color picker" at bounding box center [562, 336] width 22 height 17
click at [564, 181] on paper-item "#ffffff" at bounding box center [571, 181] width 18 height 18
click at [421, 263] on paper-item at bounding box center [425, 264] width 32 height 13
click at [416, 339] on iron-icon "color picker" at bounding box center [427, 336] width 22 height 17
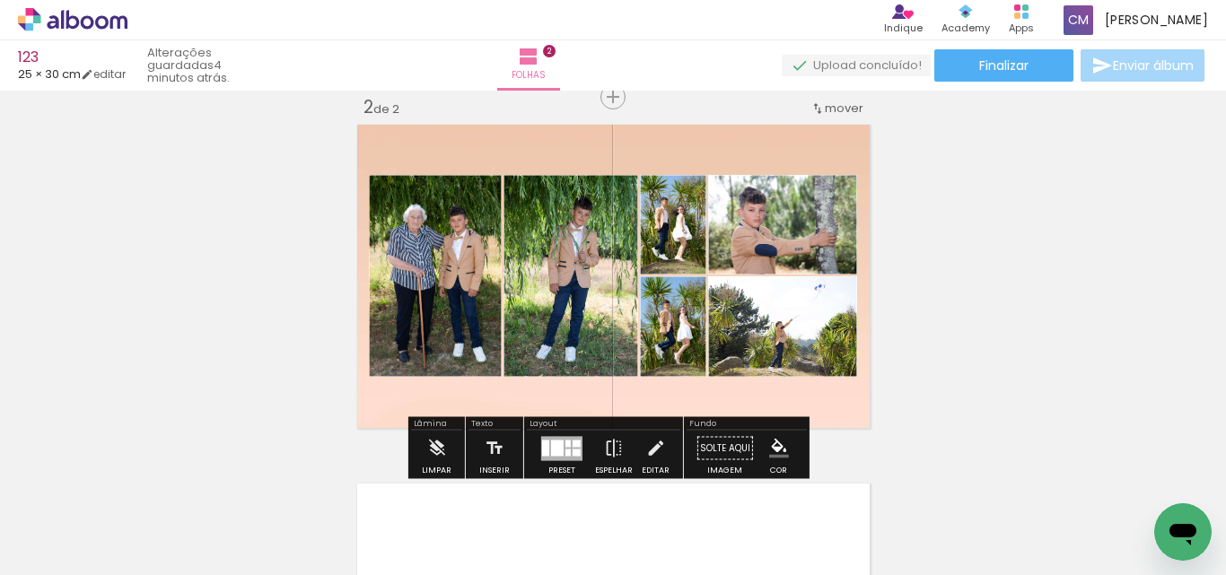
click at [429, 180] on paper-item "#ffffff" at bounding box center [436, 181] width 18 height 18
click at [1002, 60] on span "Finalizar" at bounding box center [1003, 65] width 49 height 13
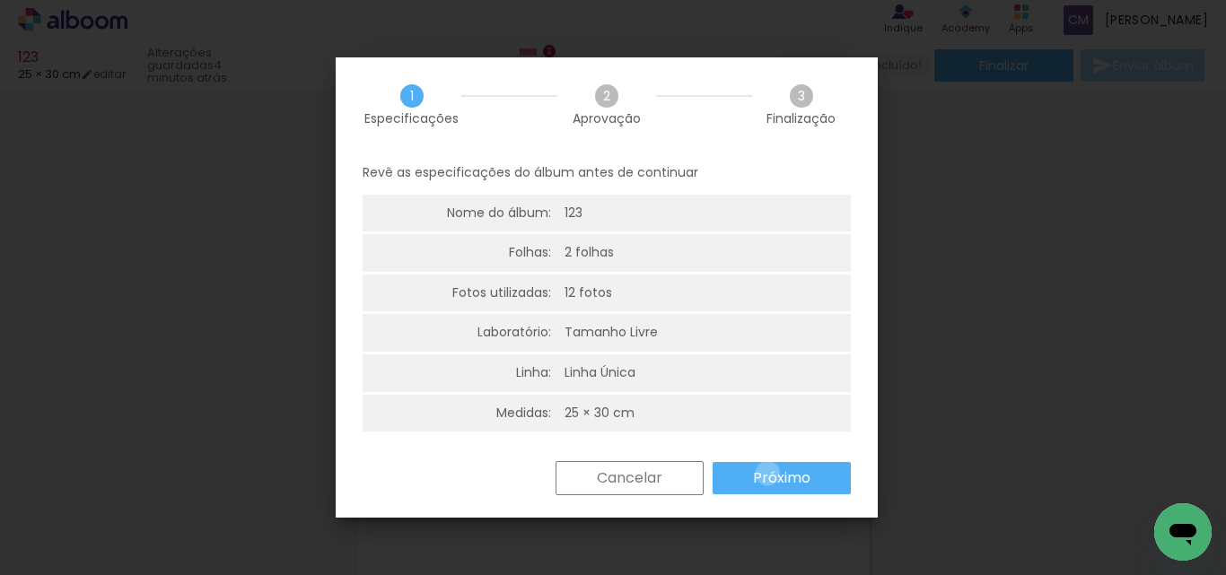
click at [0, 0] on slot "Próximo" at bounding box center [0, 0] width 0 height 0
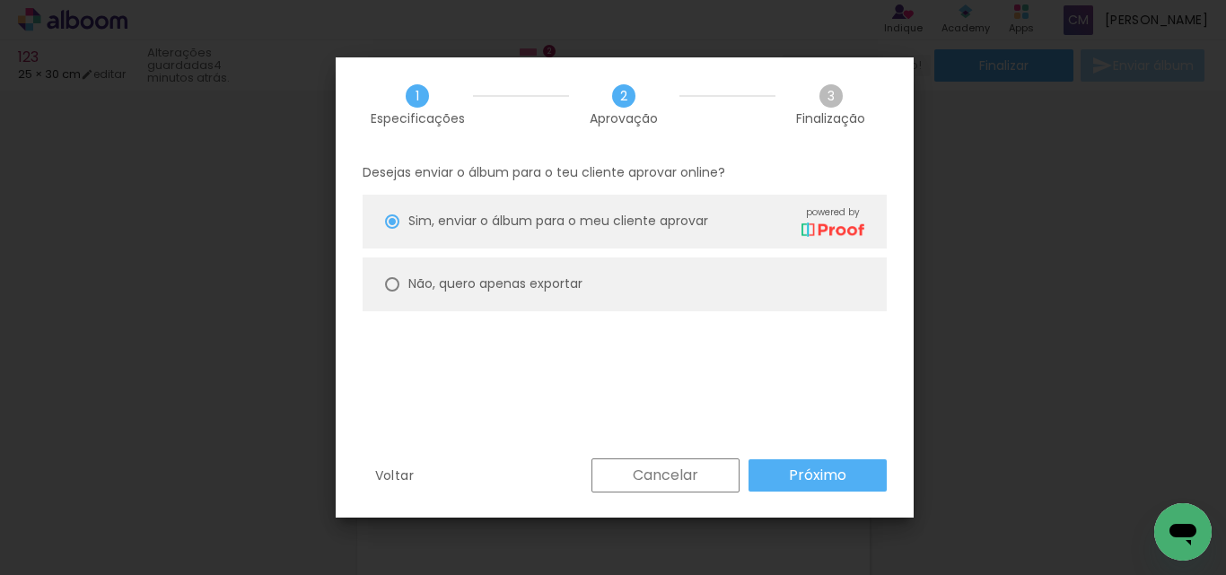
click at [372, 282] on paper-radio-button "Não, quero apenas exportar" at bounding box center [625, 285] width 524 height 54
type paper-radio-button "on"
click at [0, 0] on slot "Próximo" at bounding box center [0, 0] width 0 height 0
type input "Alta, 300 DPI"
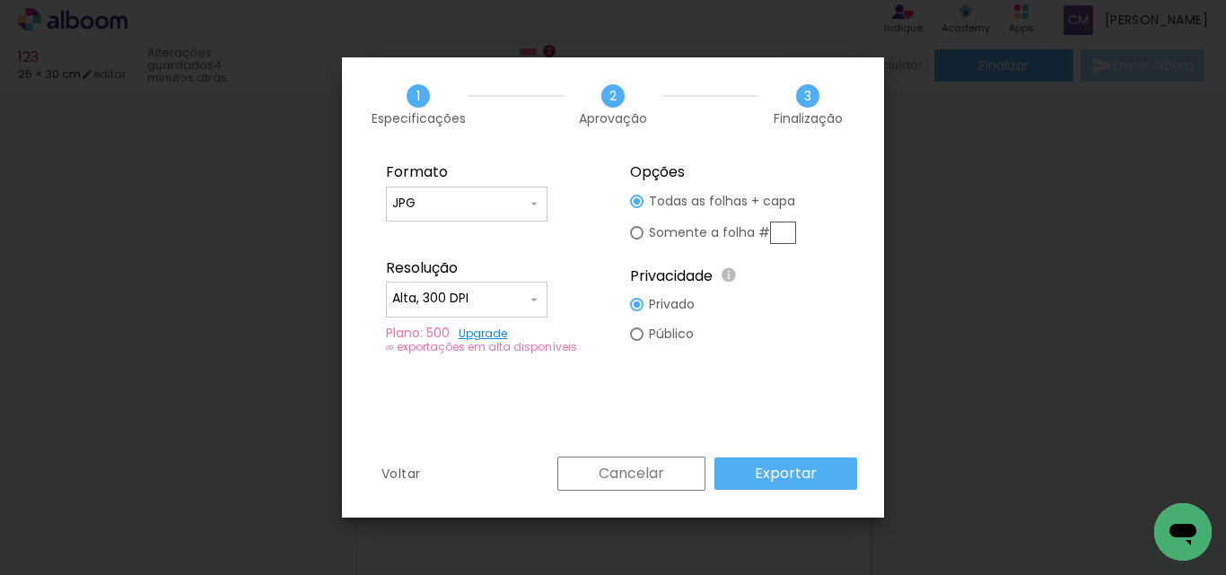
click at [776, 235] on input "text" at bounding box center [783, 233] width 26 height 22
type paper-radio-button "on"
type input "2"
drag, startPoint x: 784, startPoint y: 473, endPoint x: 762, endPoint y: 472, distance: 21.6
click at [0, 0] on slot "Exportar" at bounding box center [0, 0] width 0 height 0
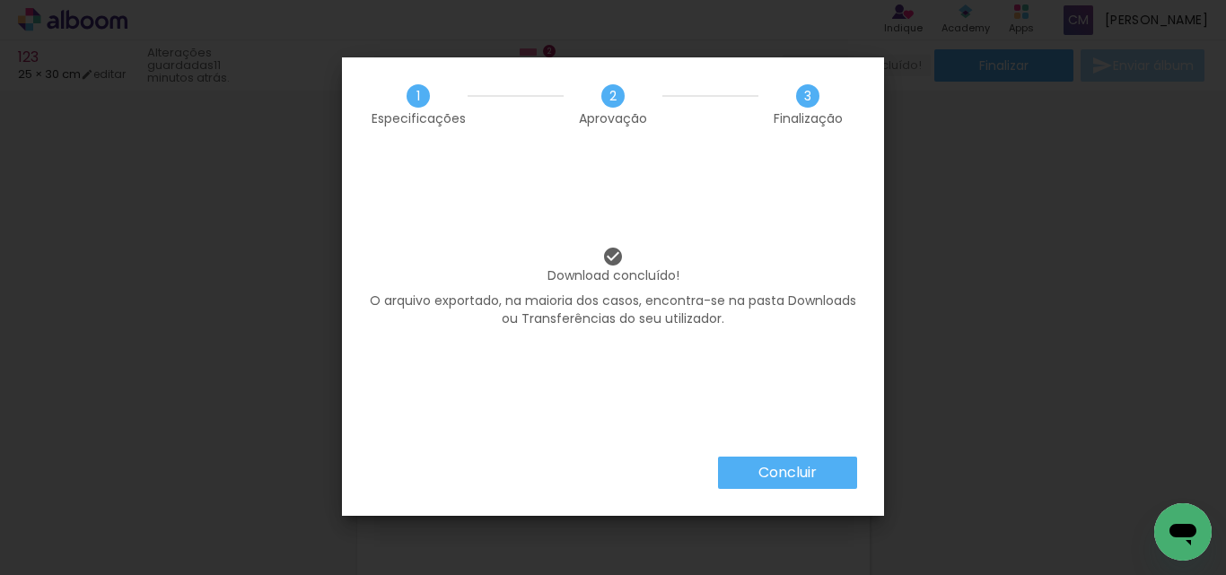
drag, startPoint x: 802, startPoint y: 474, endPoint x: 806, endPoint y: 462, distance: 12.2
click at [0, 0] on slot "Concluir" at bounding box center [0, 0] width 0 height 0
